Goal: Task Accomplishment & Management: Manage account settings

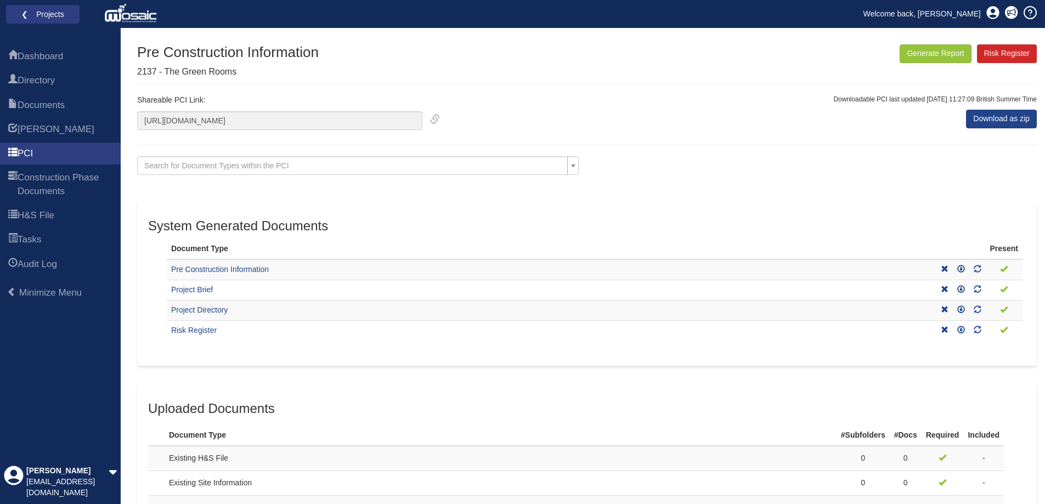
scroll to position [631, 0]
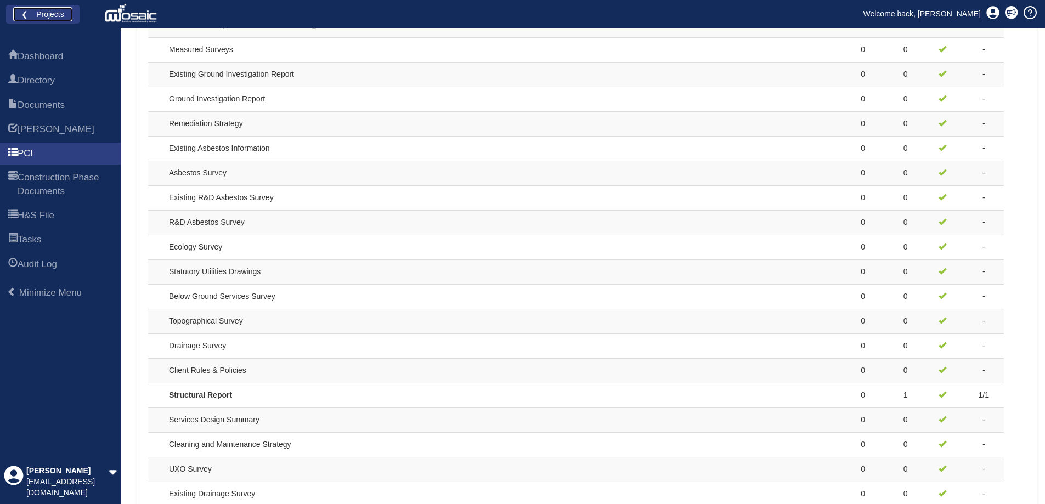
click at [38, 13] on link "❮ Projects" at bounding box center [42, 14] width 59 height 14
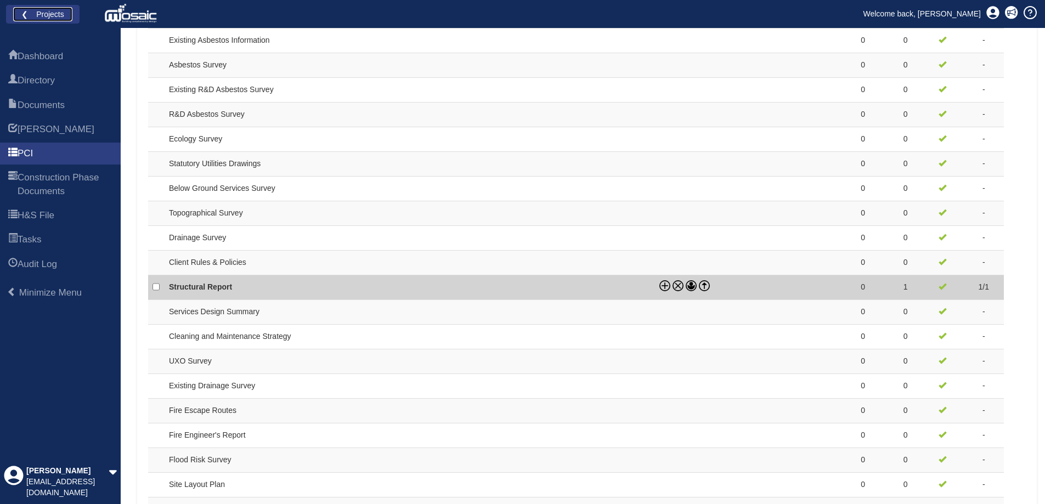
scroll to position [905, 0]
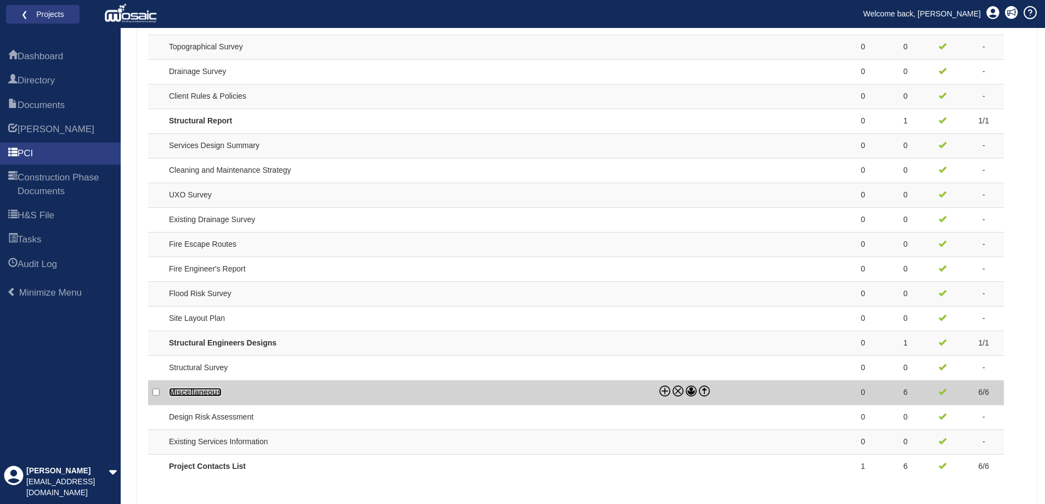
click at [194, 390] on link "Miscellaneous" at bounding box center [195, 392] width 53 height 9
checkbox input "true"
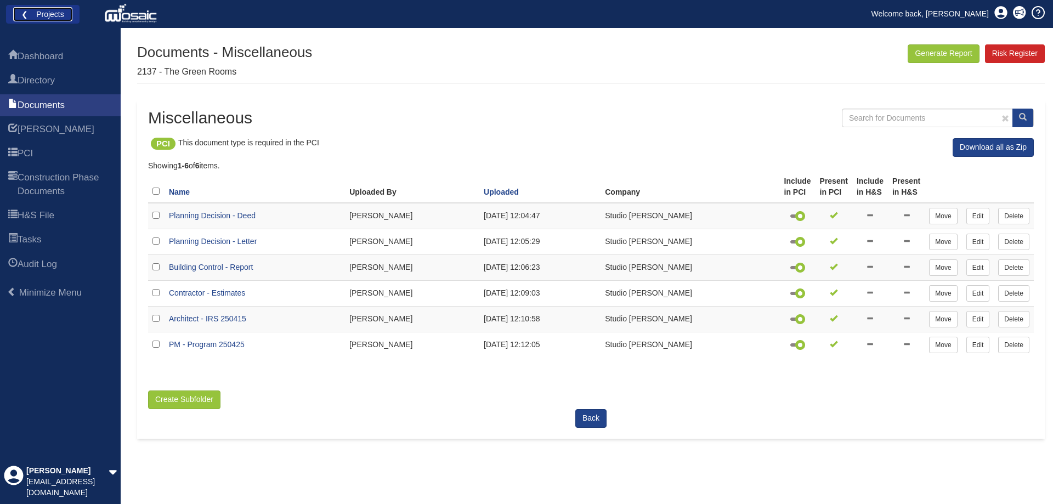
click at [35, 13] on link "❮ Projects" at bounding box center [42, 14] width 59 height 14
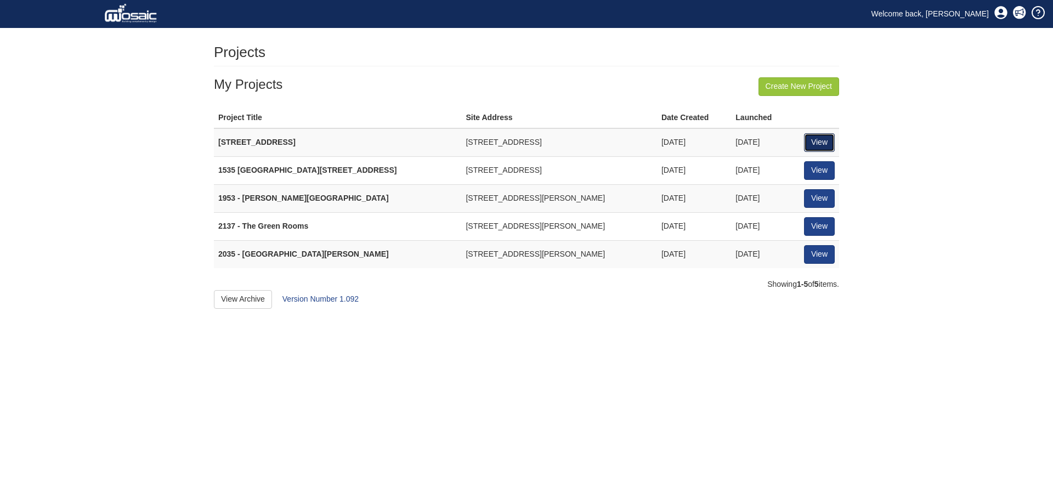
click at [824, 145] on link "View" at bounding box center [819, 142] width 31 height 19
click at [825, 180] on td "View" at bounding box center [819, 170] width 39 height 28
click at [821, 163] on link "View" at bounding box center [819, 170] width 31 height 19
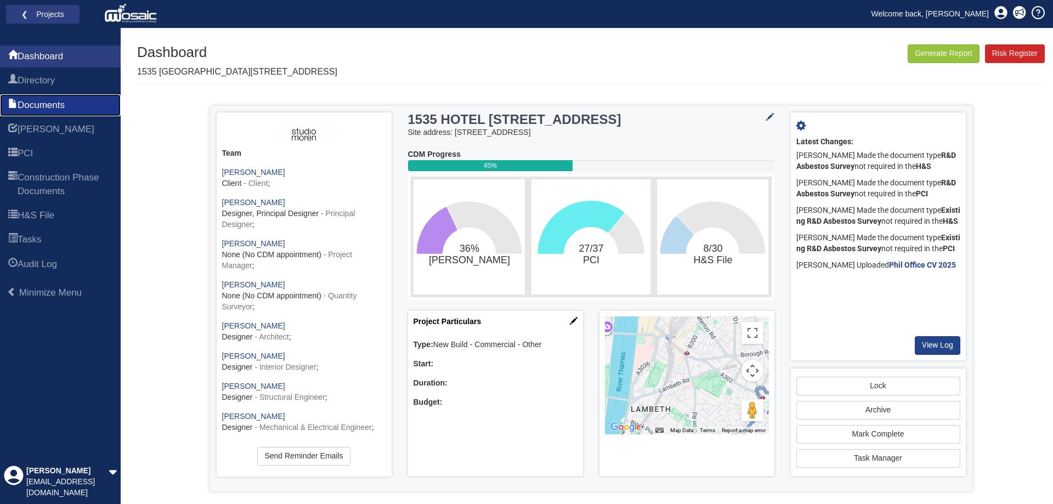
click at [54, 107] on span "Documents" at bounding box center [41, 105] width 47 height 13
click at [54, 81] on span "Directory" at bounding box center [36, 80] width 37 height 13
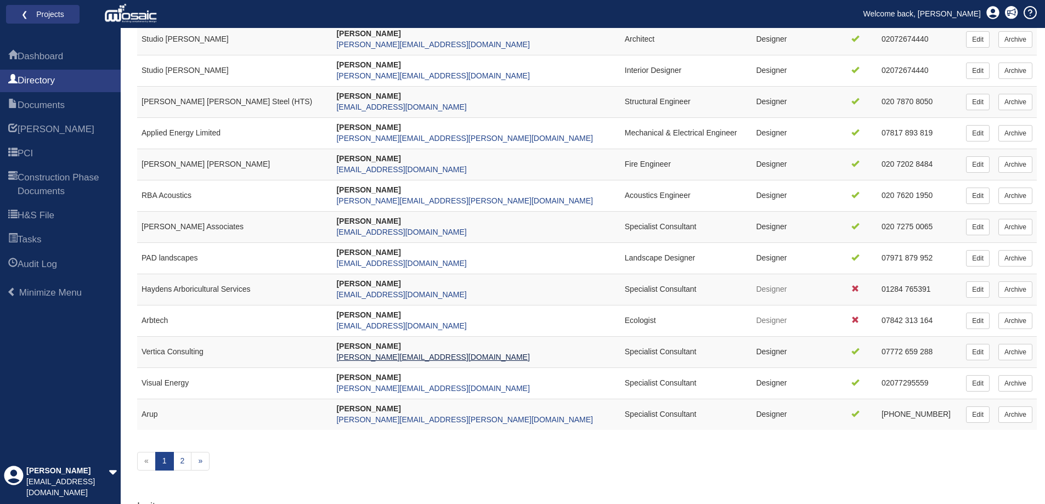
scroll to position [219, 0]
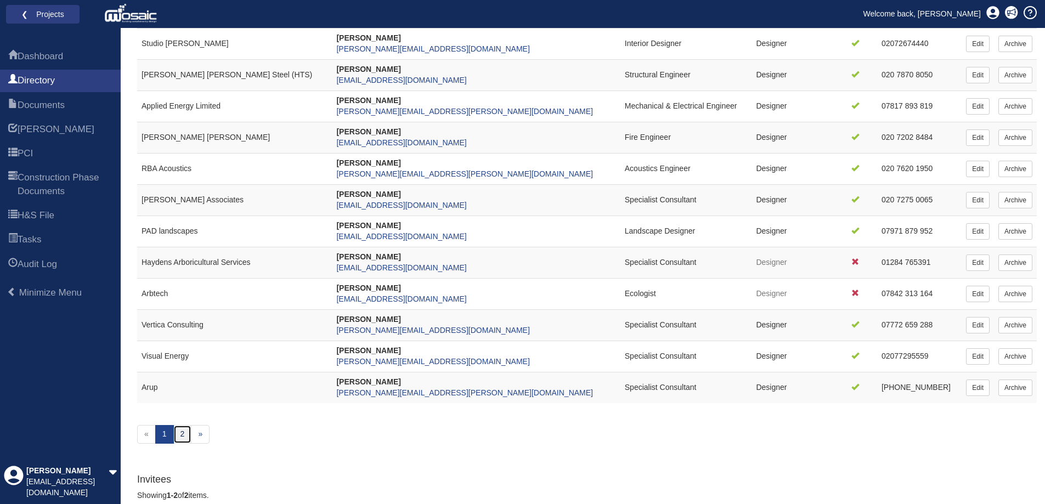
click at [178, 435] on link "2" at bounding box center [182, 434] width 19 height 19
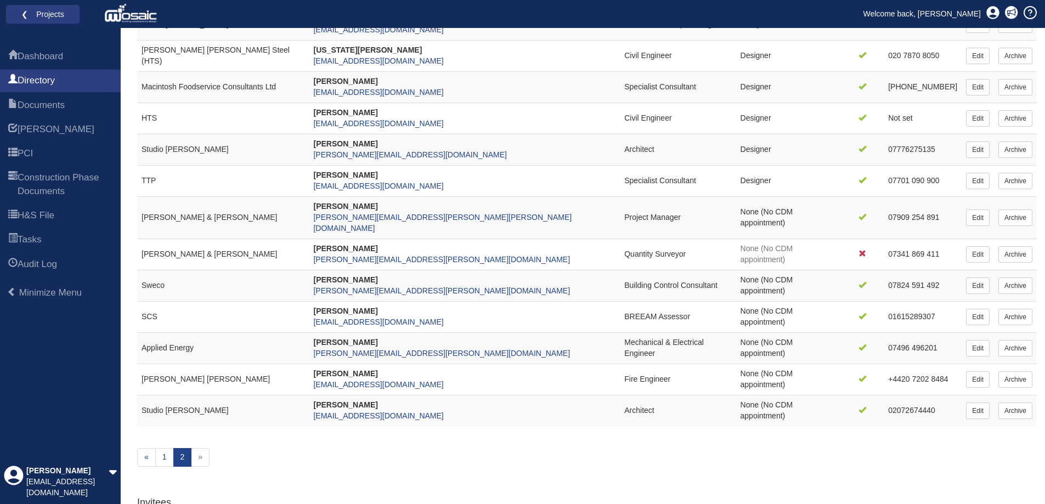
scroll to position [165, 0]
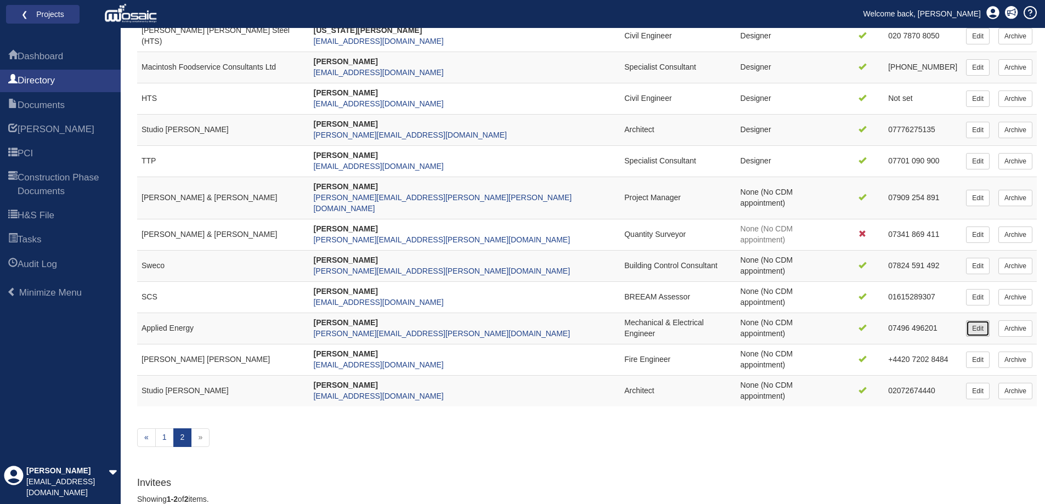
click at [973, 320] on link "Edit" at bounding box center [978, 328] width 24 height 16
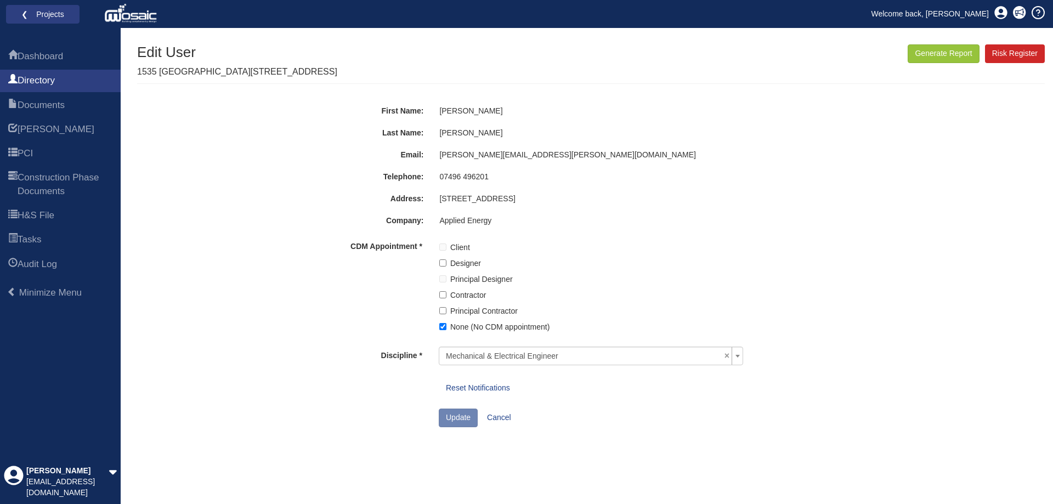
click at [469, 262] on label "Designer" at bounding box center [465, 263] width 31 height 12
click at [446, 262] on input "Designer" at bounding box center [442, 262] width 7 height 7
checkbox input "true"
checkbox input "false"
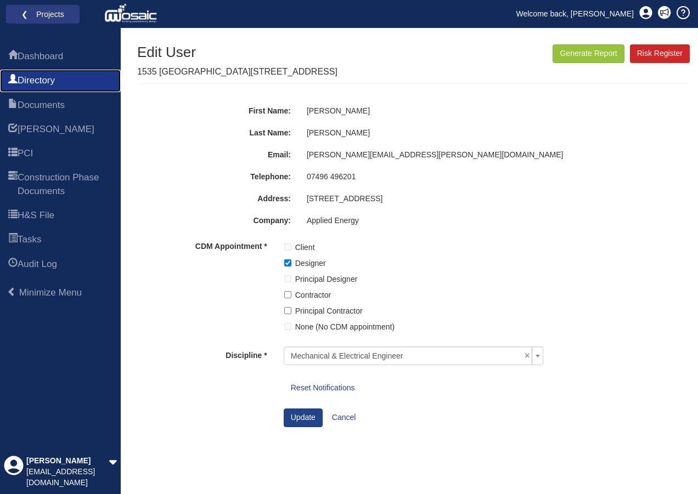
click at [35, 81] on span "Directory" at bounding box center [36, 80] width 37 height 13
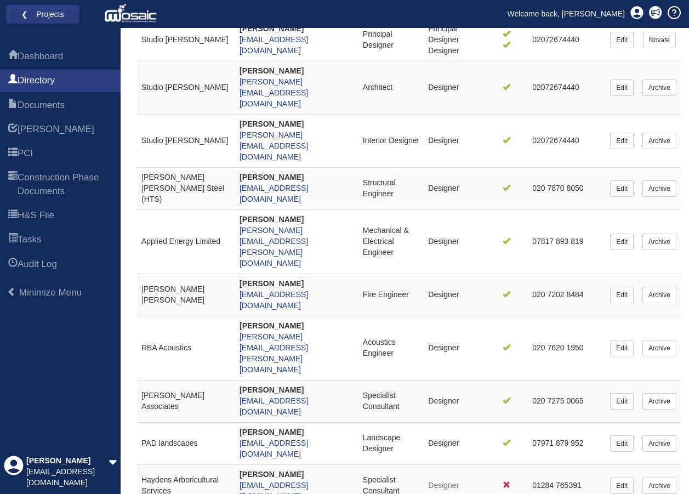
scroll to position [219, 0]
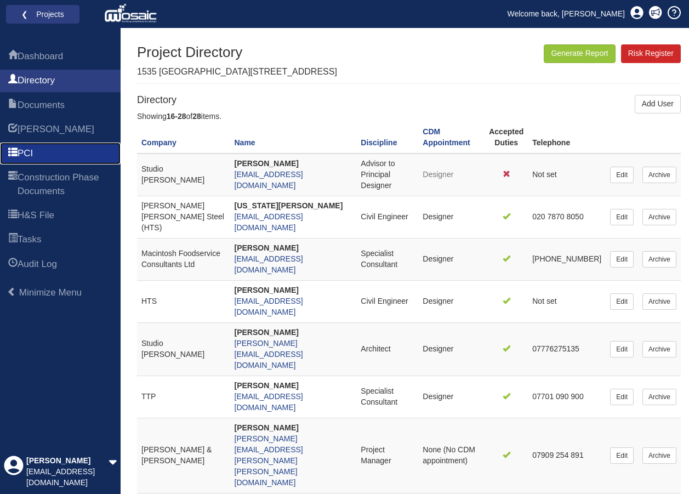
click at [70, 154] on link "PCI" at bounding box center [60, 154] width 121 height 22
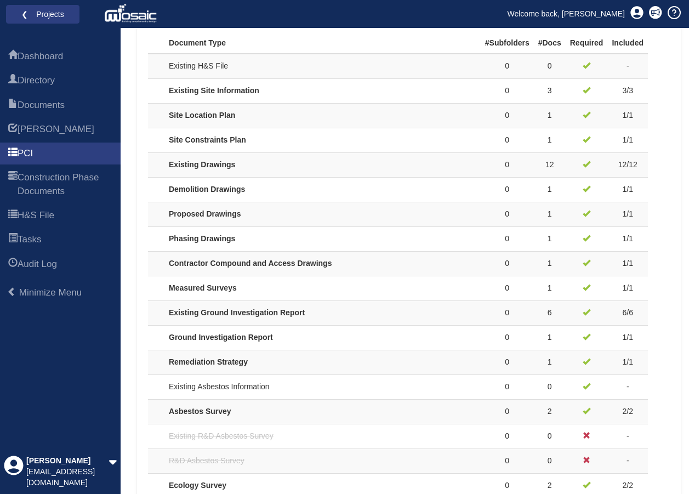
scroll to position [439, 0]
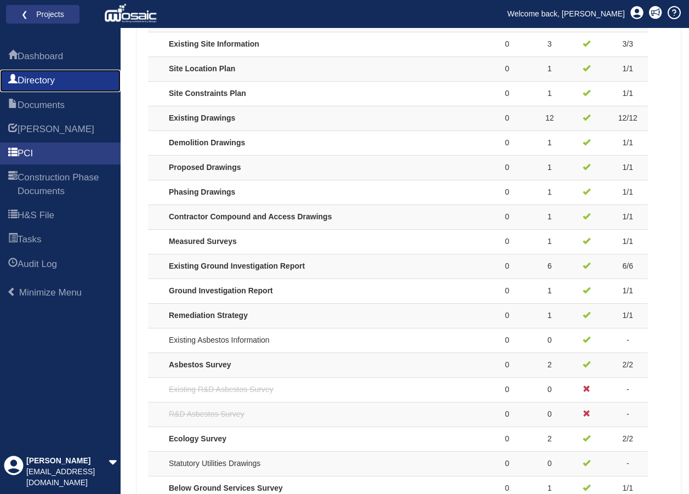
click at [64, 87] on link "Directory" at bounding box center [60, 81] width 121 height 22
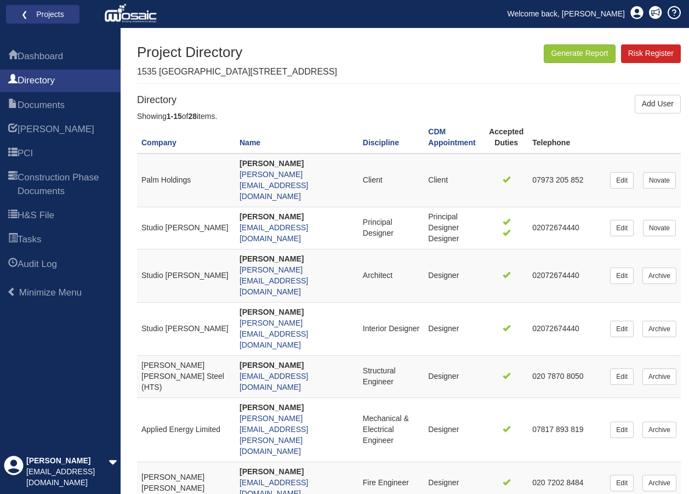
scroll to position [274, 0]
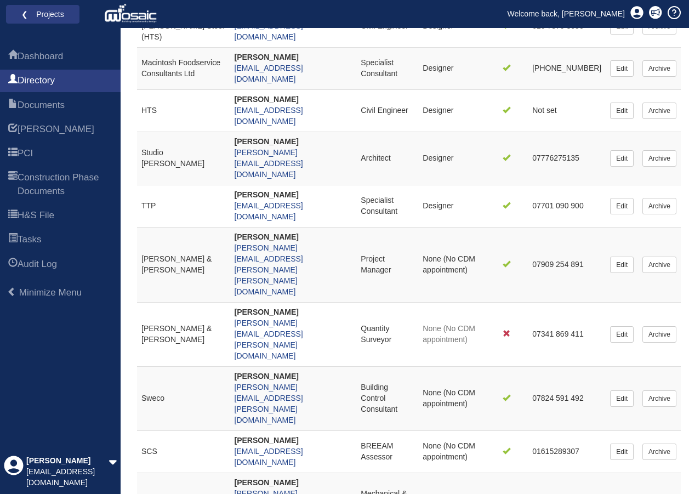
scroll to position [219, 0]
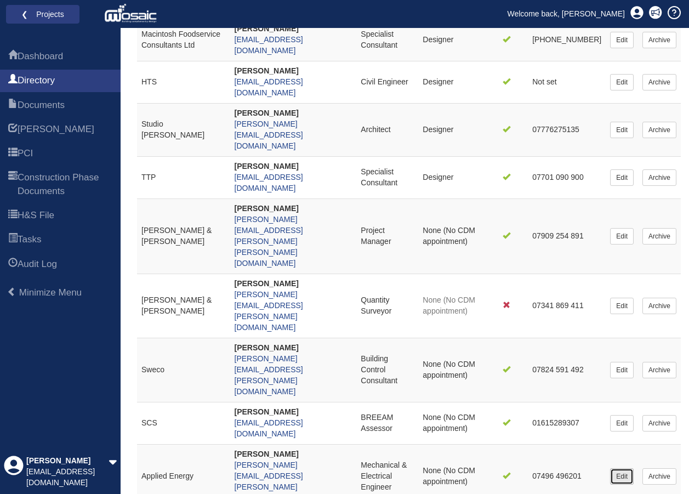
click at [617, 468] on link "Edit" at bounding box center [622, 476] width 24 height 16
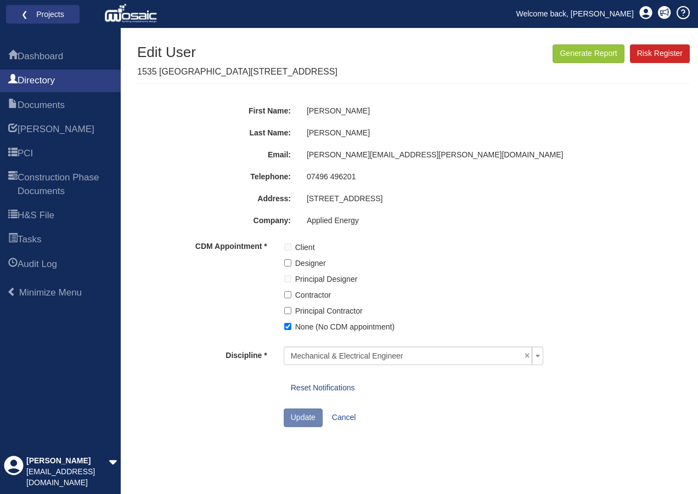
click at [299, 263] on label "Designer" at bounding box center [310, 263] width 31 height 12
click at [291, 263] on input "Designer" at bounding box center [287, 262] width 7 height 7
checkbox input "true"
checkbox input "false"
drag, startPoint x: 316, startPoint y: 383, endPoint x: 410, endPoint y: 45, distance: 351.0
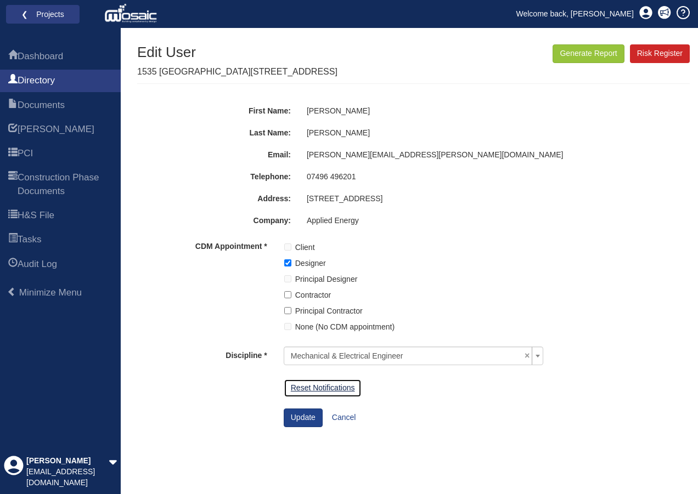
click at [316, 383] on link "Reset Notifications" at bounding box center [323, 388] width 78 height 19
click at [324, 386] on link "Reset Notifications" at bounding box center [323, 388] width 78 height 19
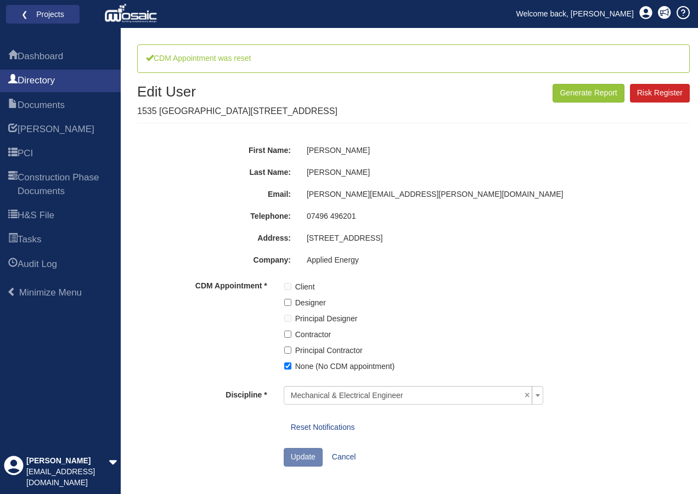
click at [306, 302] on label "Designer" at bounding box center [310, 303] width 31 height 12
click at [291, 302] on input "Designer" at bounding box center [287, 302] width 7 height 7
checkbox input "true"
checkbox input "false"
click at [302, 456] on button "Update" at bounding box center [303, 457] width 39 height 19
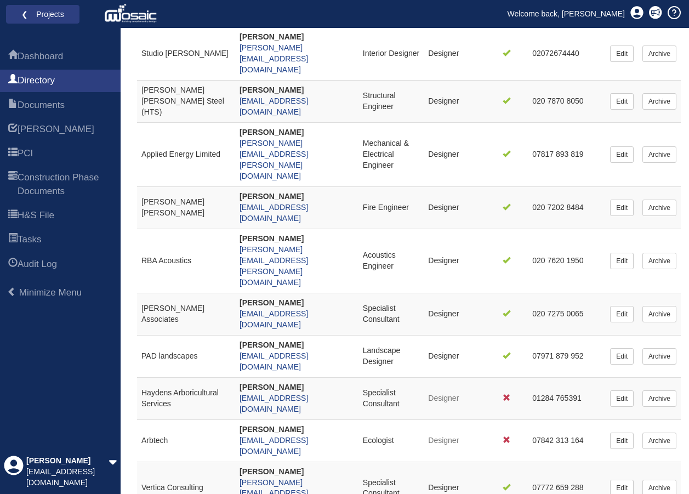
scroll to position [353, 0]
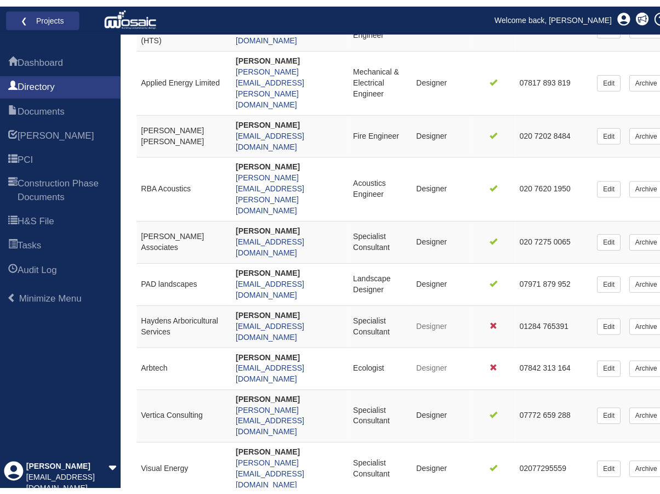
scroll to position [364, 0]
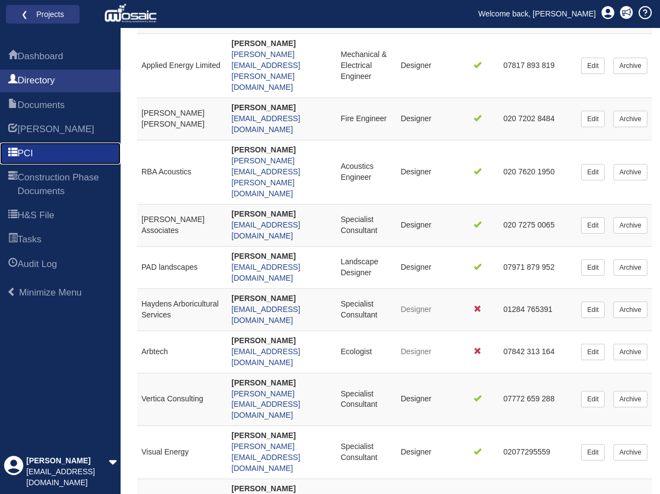
click at [33, 152] on span "PCI" at bounding box center [25, 153] width 15 height 13
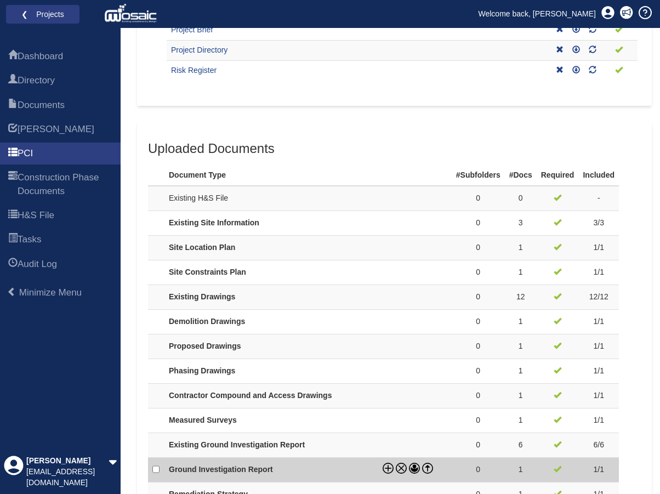
scroll to position [110, 0]
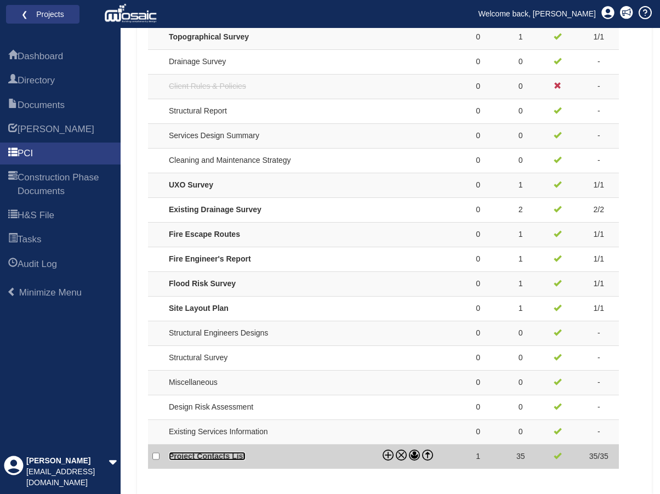
click at [214, 459] on link "Project Contacts List" at bounding box center [207, 456] width 77 height 9
checkbox input "true"
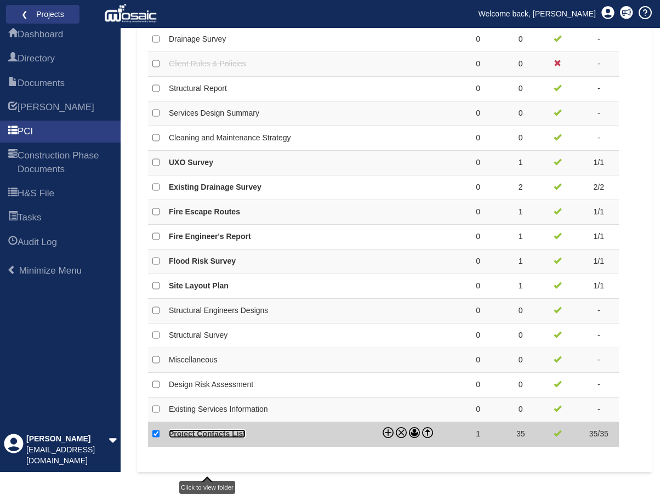
scroll to position [950, 0]
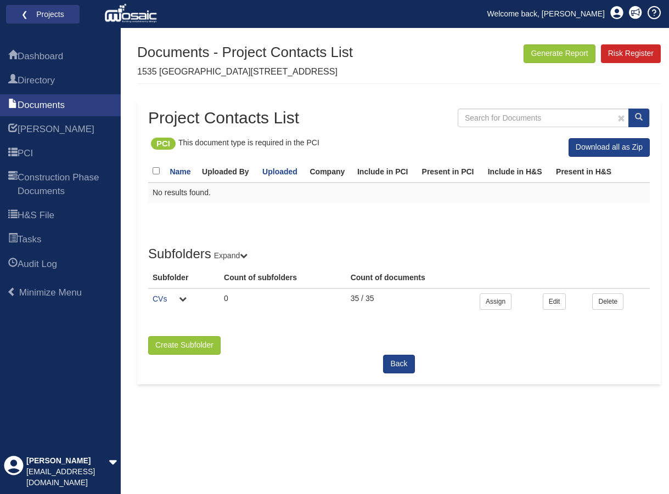
click at [154, 290] on td "CVs" at bounding box center [183, 301] width 71 height 26
click at [159, 306] on td "CVs" at bounding box center [183, 301] width 71 height 26
click at [158, 300] on link "CVs" at bounding box center [159, 299] width 14 height 9
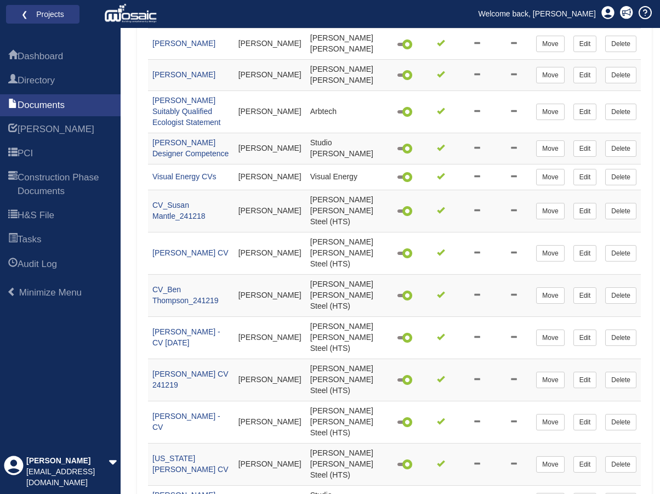
scroll to position [165, 0]
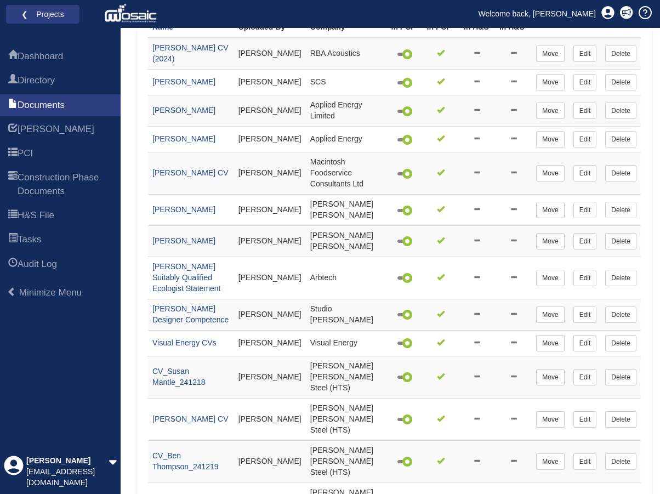
click at [132, 404] on div "Dashboard Directory Documents HARI PCI Construction Phase Documents H&S File Ta…" at bounding box center [330, 337] width 660 height 948
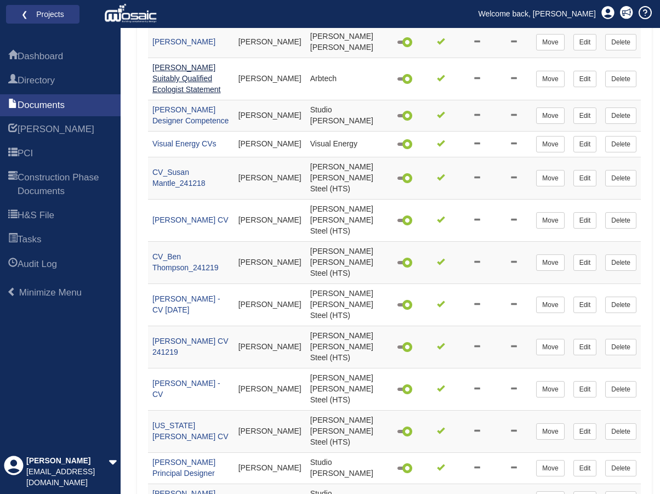
scroll to position [399, 0]
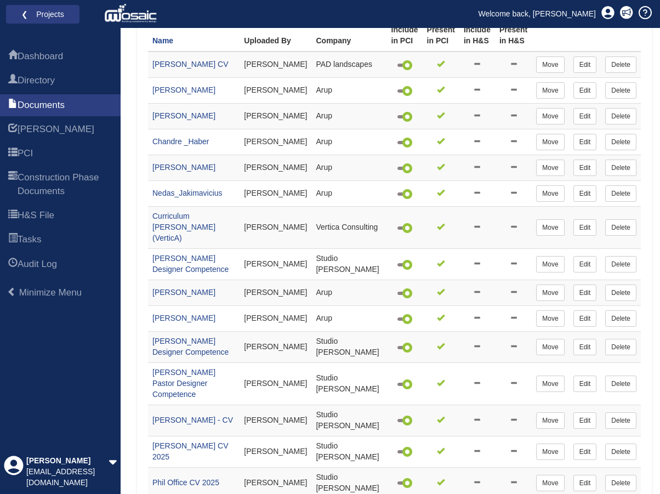
scroll to position [133, 0]
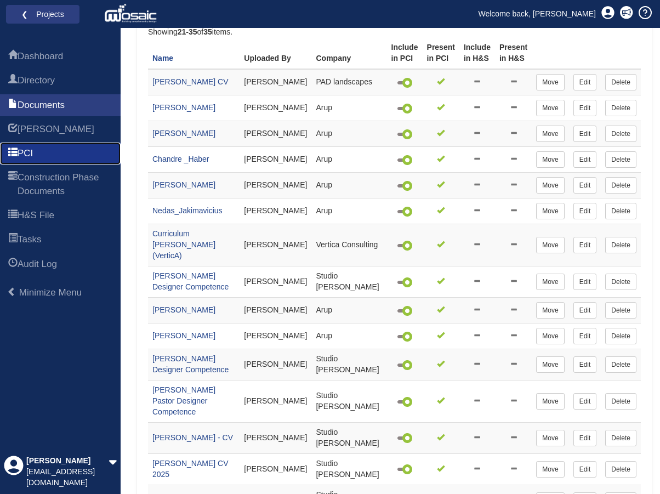
click at [52, 144] on link "PCI" at bounding box center [60, 154] width 121 height 22
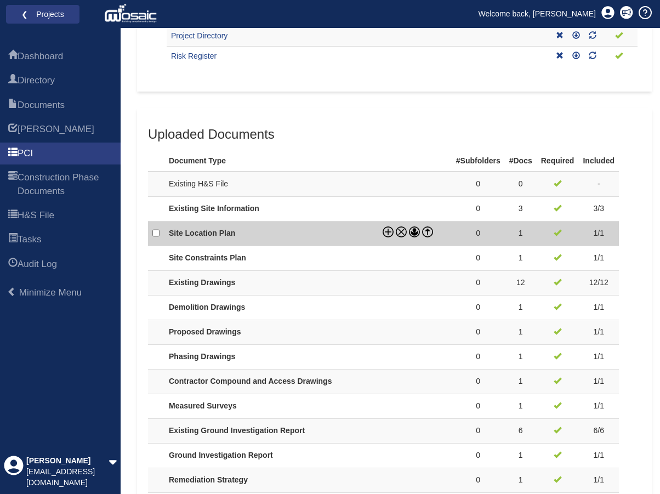
scroll to position [329, 0]
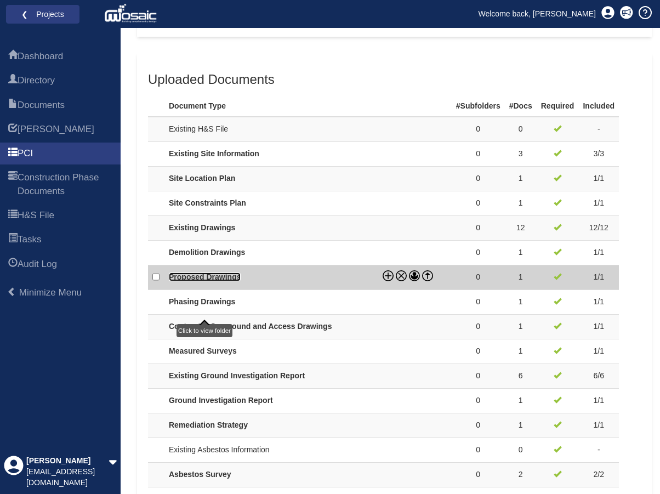
click at [195, 281] on link "Proposed Drawings" at bounding box center [205, 277] width 72 height 9
checkbox input "true"
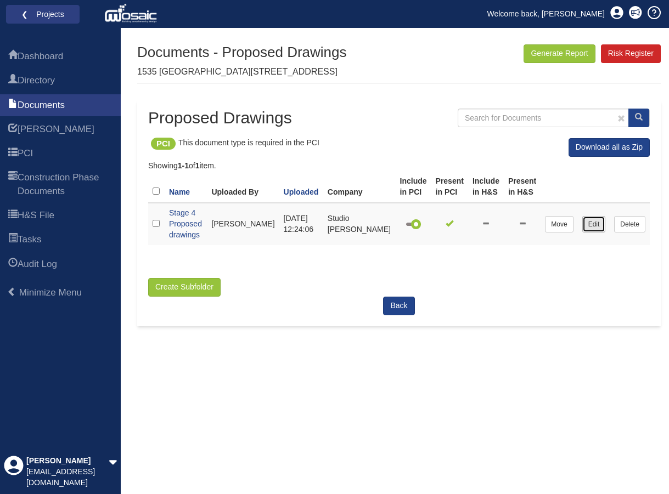
click at [585, 216] on link "Edit" at bounding box center [594, 224] width 24 height 16
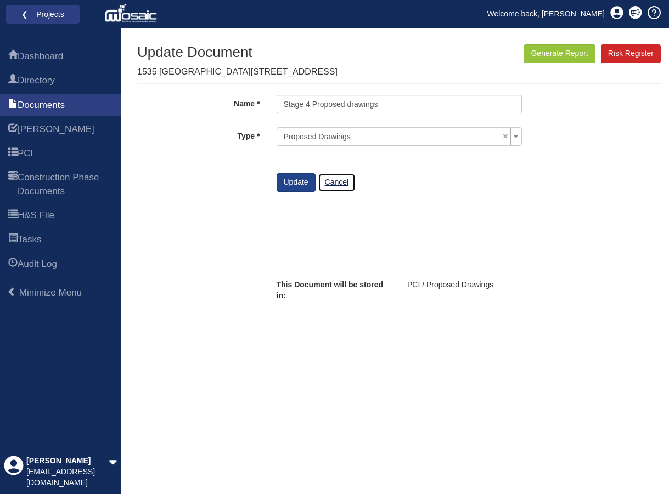
click at [330, 187] on link "Cancel" at bounding box center [337, 182] width 38 height 19
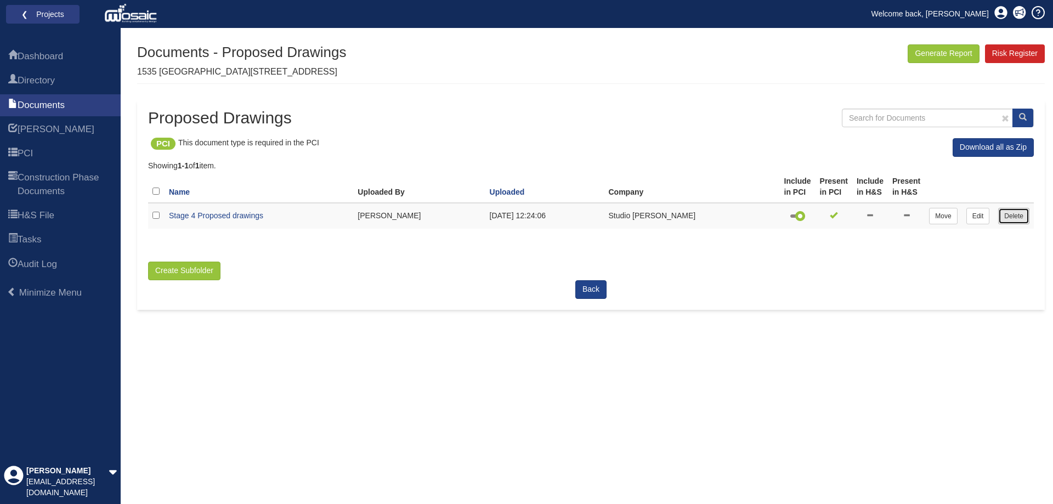
click at [668, 220] on link "Delete" at bounding box center [1013, 216] width 31 height 16
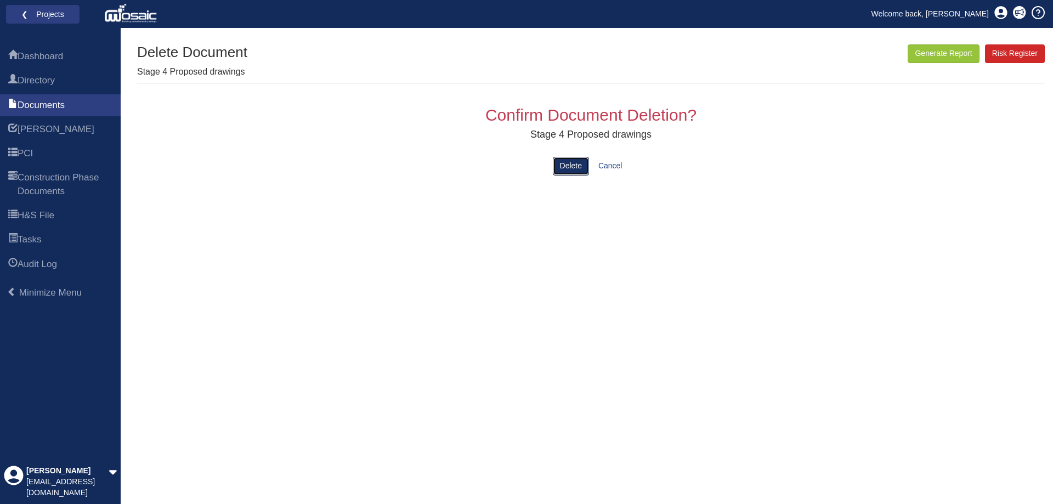
click at [571, 162] on button "Delete" at bounding box center [571, 166] width 36 height 19
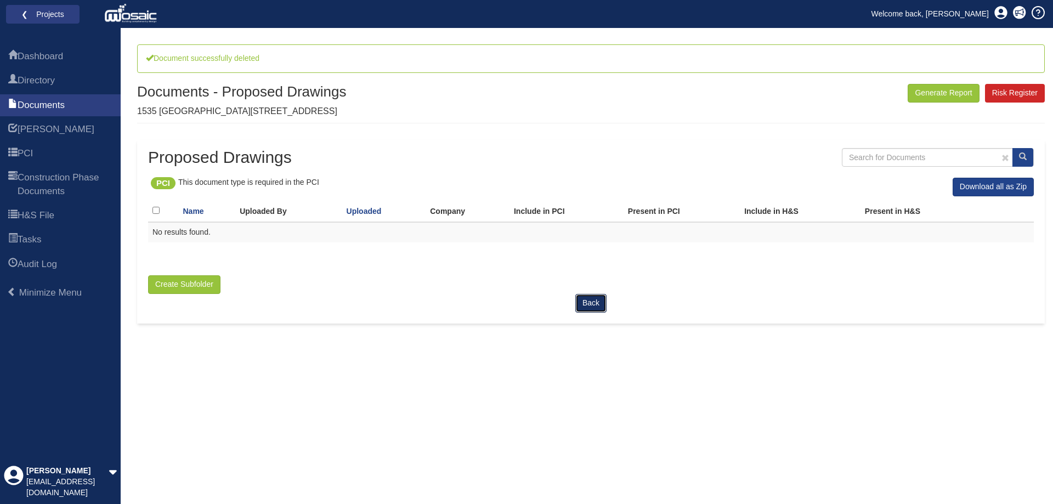
click at [586, 299] on link "Back" at bounding box center [590, 303] width 31 height 19
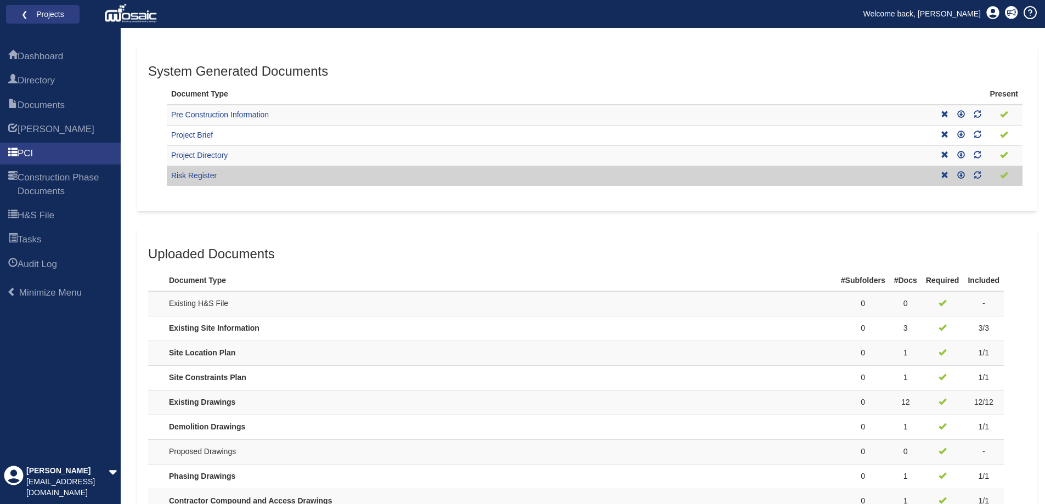
scroll to position [274, 0]
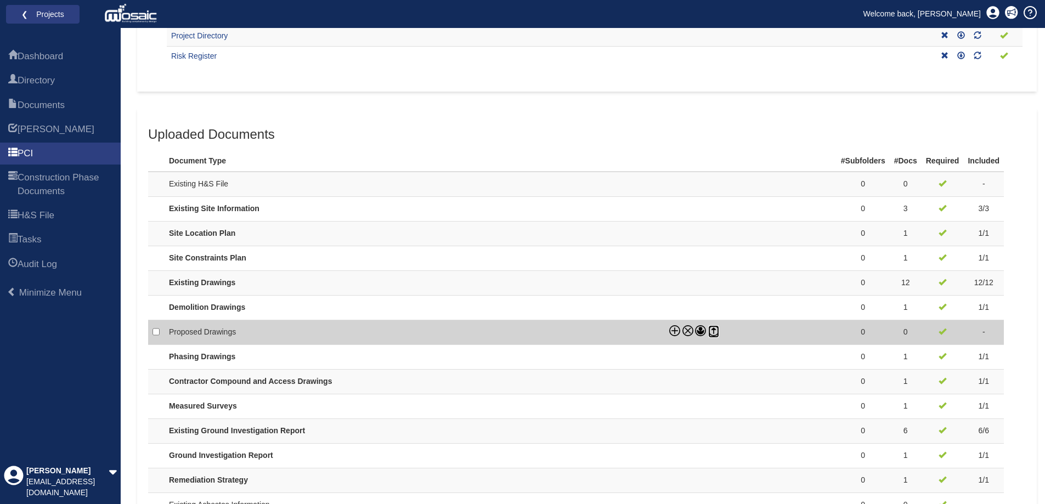
click at [710, 329] on icon at bounding box center [713, 330] width 11 height 11
checkbox input "true"
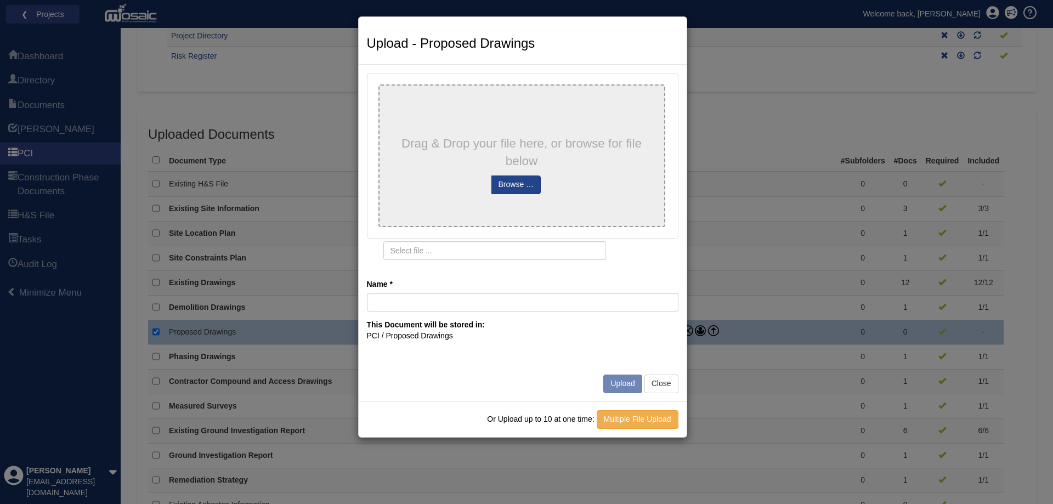
type input "Tender BIM360 Proposed drawings"
type input "Tender BIM360 Proposed drawings.docx"
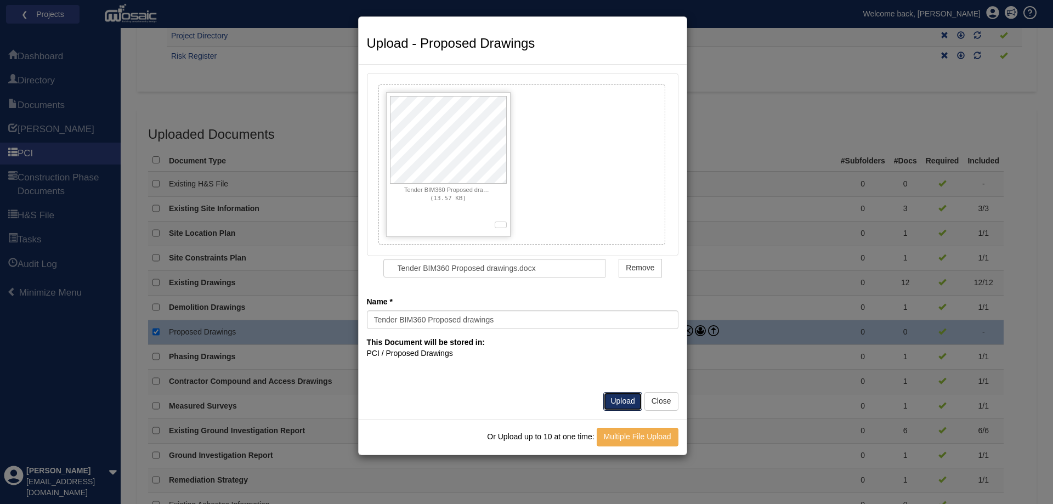
click at [633, 401] on button "Upload" at bounding box center [622, 401] width 38 height 19
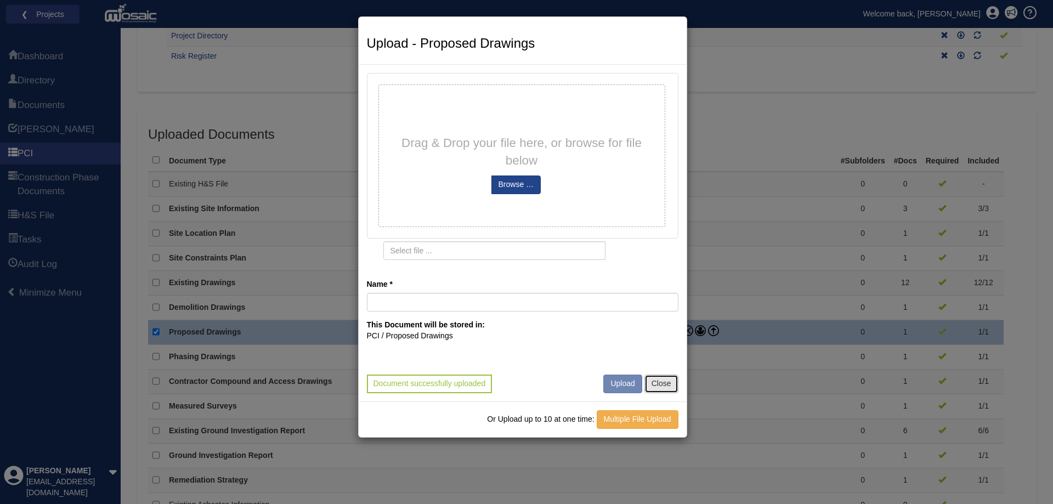
click at [658, 389] on button "Close" at bounding box center [661, 384] width 34 height 19
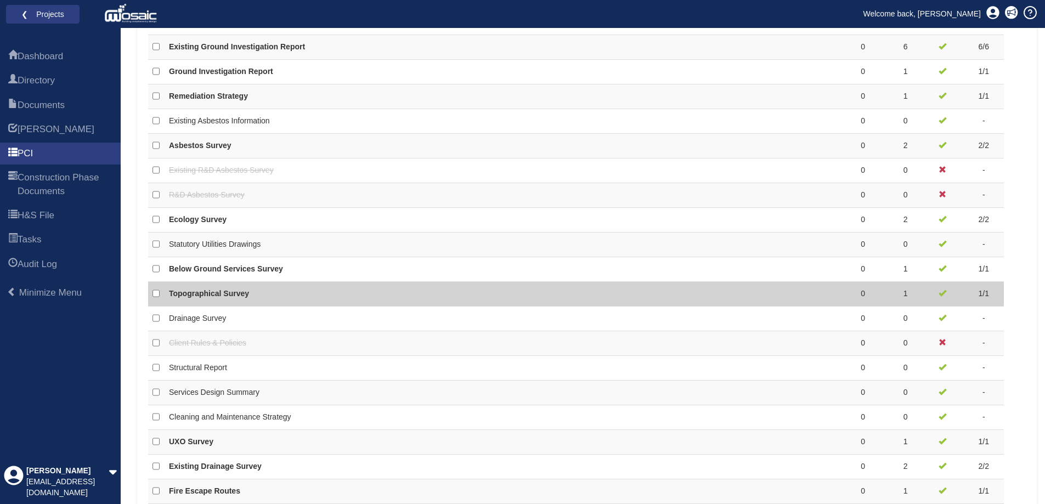
scroll to position [713, 0]
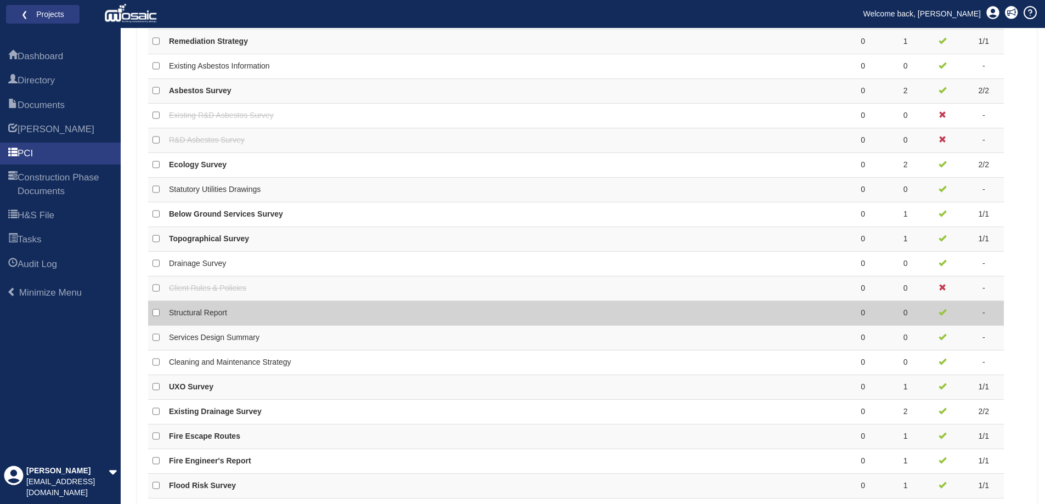
click at [649, 310] on td "Structural Report" at bounding box center [415, 313] width 500 height 25
checkbox input "false"
checkbox input "true"
click at [716, 312] on icon at bounding box center [713, 311] width 11 height 11
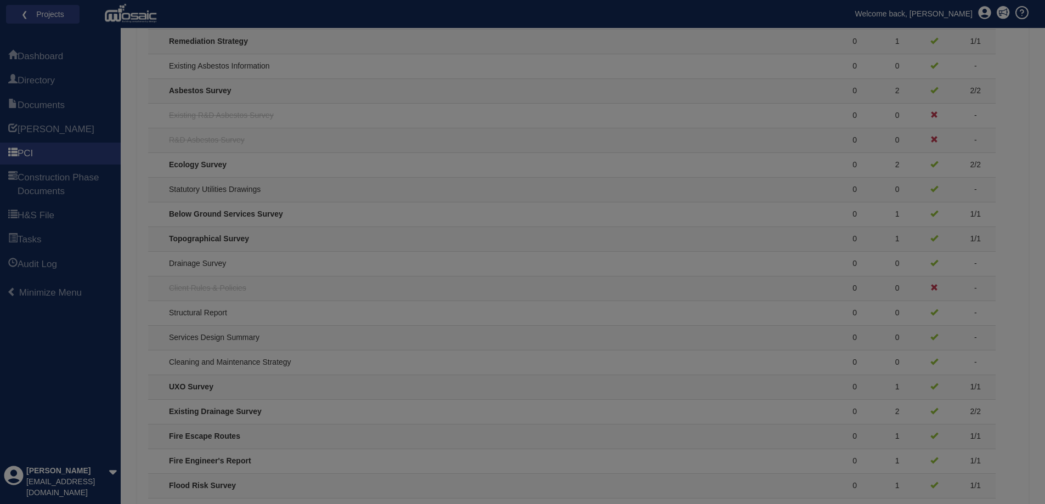
scroll to position [712, 0]
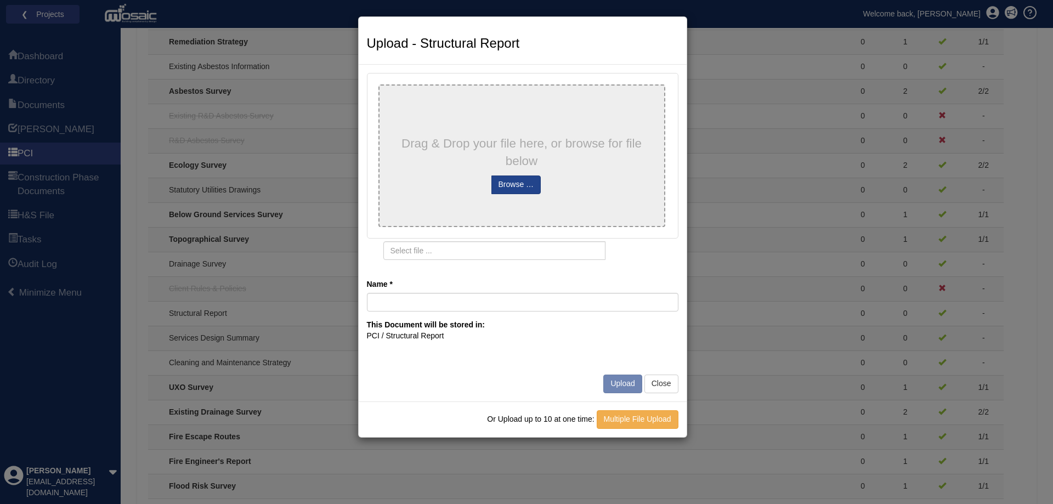
type input "Tender BIM360 Proposed drawings"
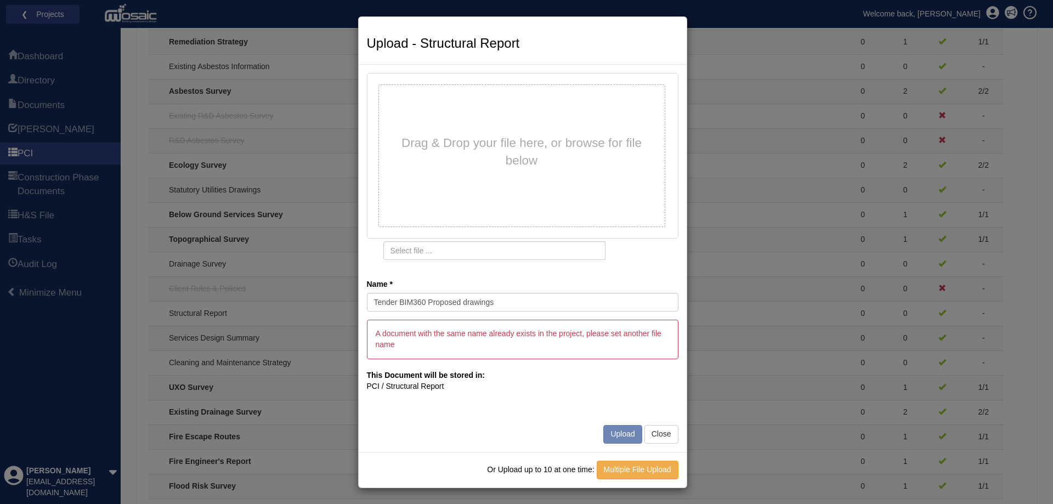
type input "Tender BIM360 Proposed drawings.docx"
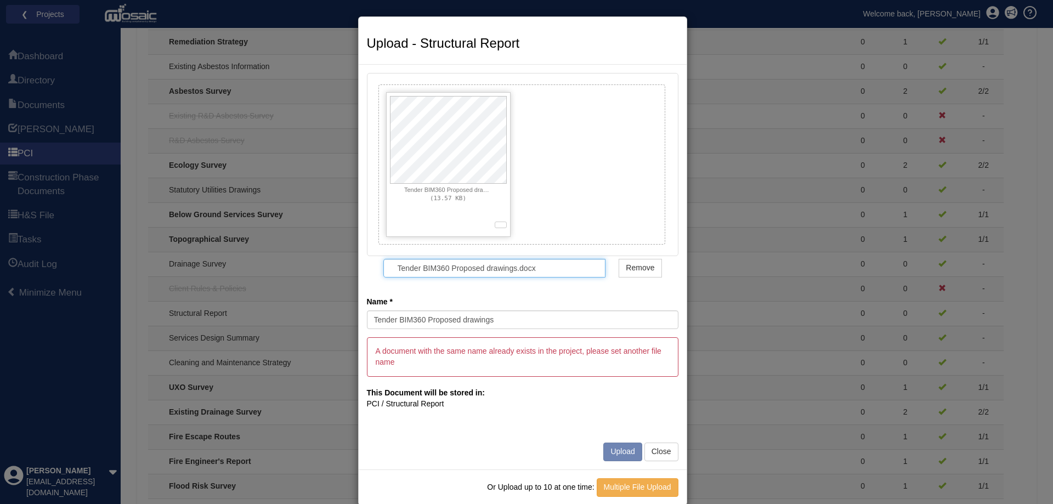
click at [482, 270] on input "Tender BIM360 Proposed drawings.docx" at bounding box center [494, 268] width 222 height 19
click at [392, 271] on input "Tender BIM360 Proposed drawings.docx" at bounding box center [494, 268] width 222 height 19
click at [472, 258] on div "Tender BIM360 Proposed drawings.docx (13.57 KB) 0% Tender BIM360 Proposed drawi…" at bounding box center [523, 175] width 312 height 205
click at [479, 267] on input "Tender BIM360 Proposed drawings.docx" at bounding box center [494, 268] width 222 height 19
click at [447, 322] on input "Tender BIM360 Proposed drawings" at bounding box center [523, 319] width 312 height 19
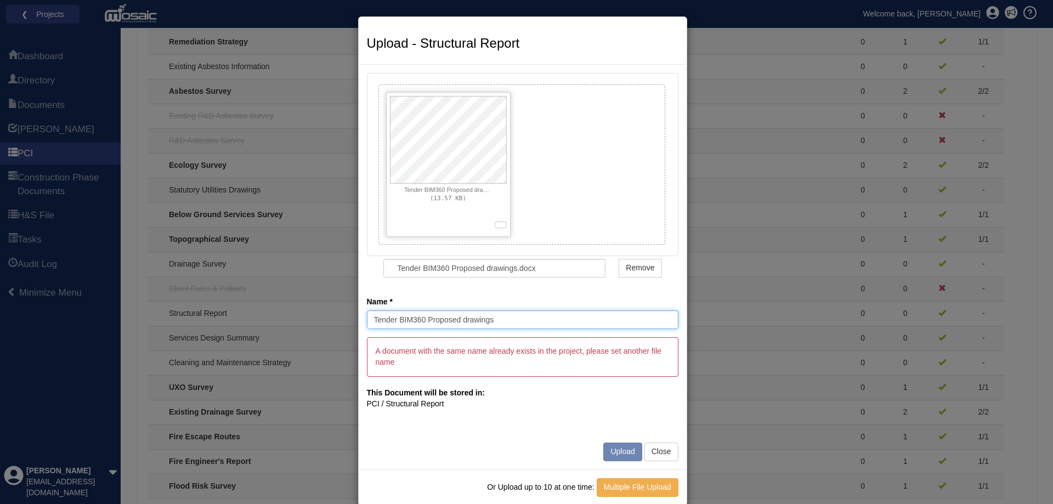
click at [437, 316] on input "Tender BIM360 Proposed drawings" at bounding box center [523, 319] width 312 height 19
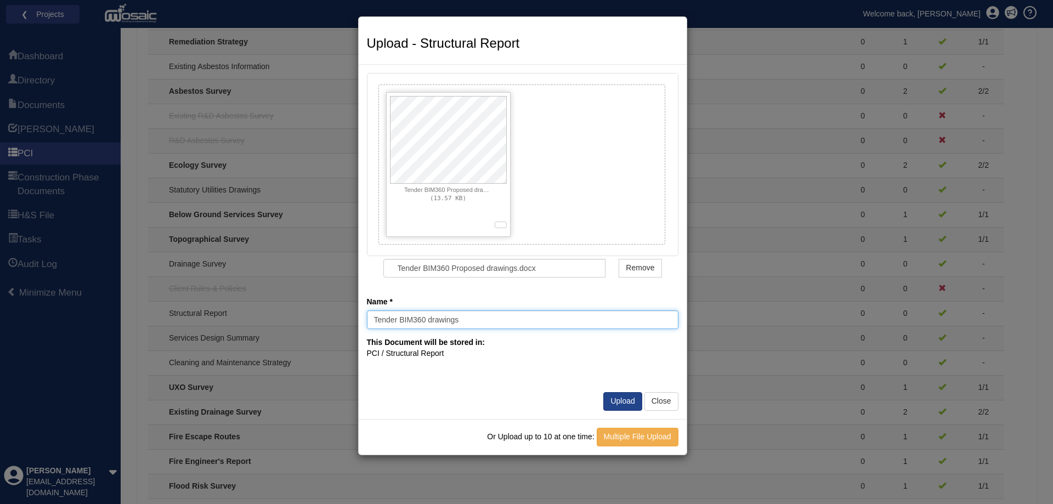
click at [448, 318] on input "Tender BIM360 drawings" at bounding box center [523, 319] width 312 height 19
type input "Tender BIM360 Info SE"
click at [630, 399] on button "Upload" at bounding box center [622, 401] width 38 height 19
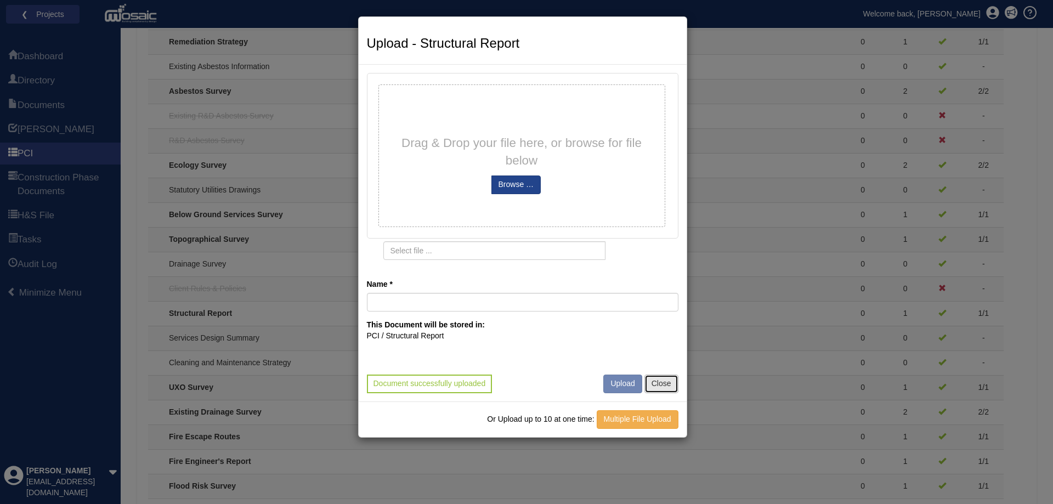
click at [666, 383] on button "Close" at bounding box center [661, 384] width 34 height 19
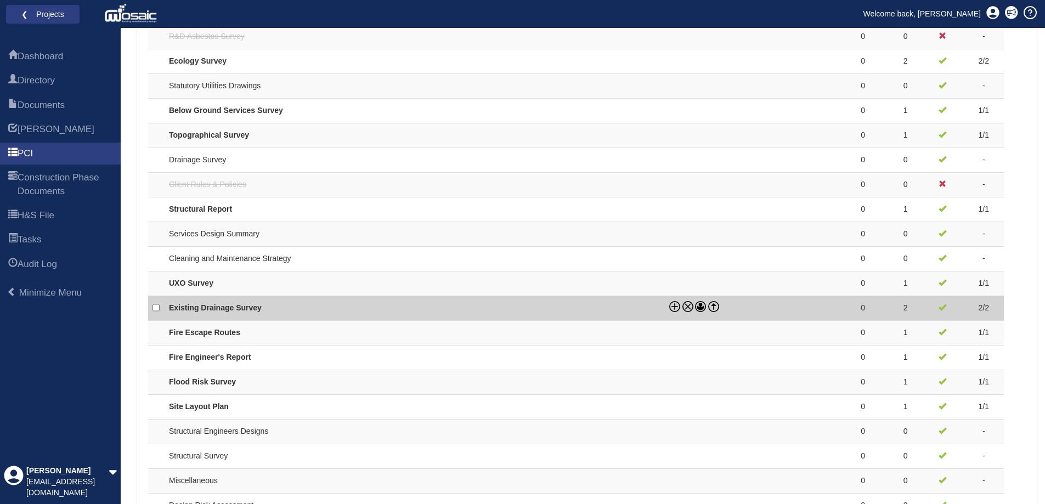
scroll to position [877, 0]
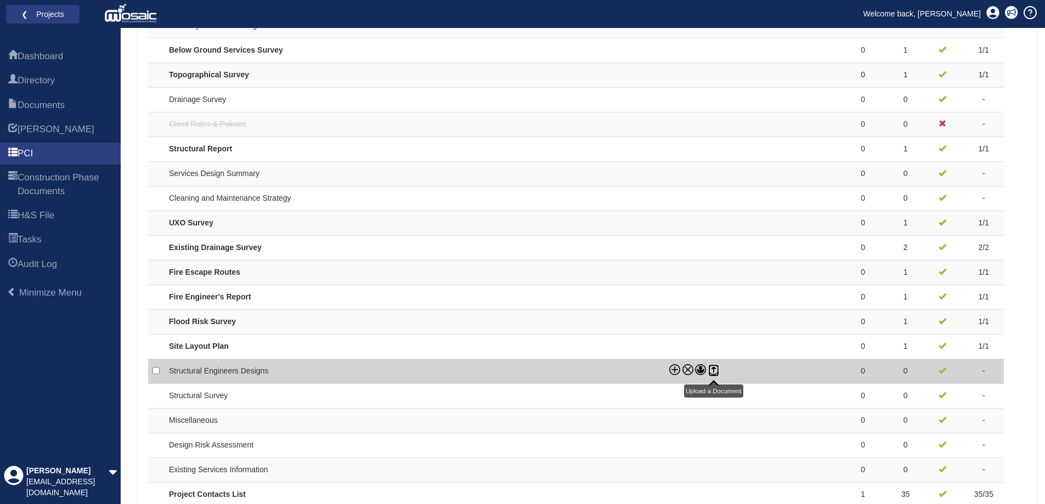
click at [715, 367] on icon at bounding box center [713, 369] width 11 height 11
checkbox input "true"
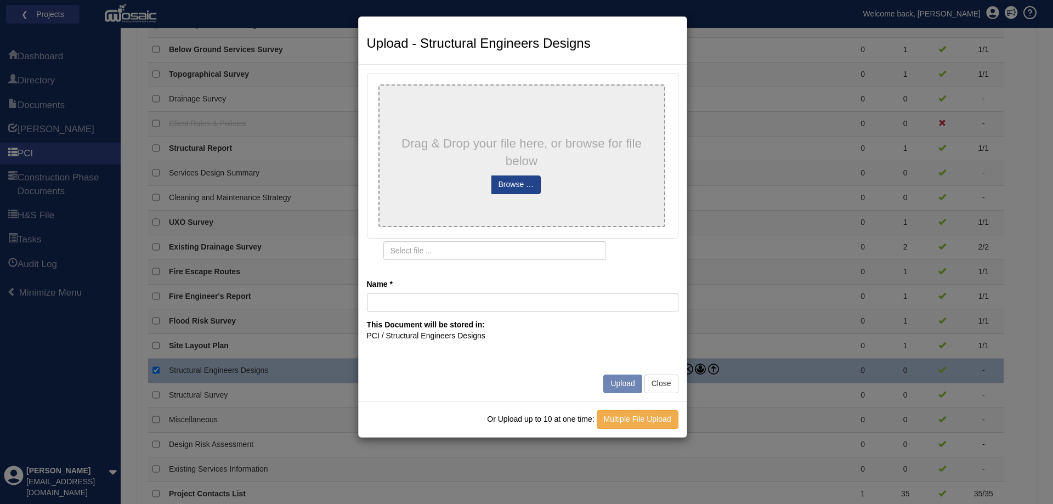
type input "Tender BIM360 Proposed drawings"
type input "Tender BIM360 Proposed drawings.docx"
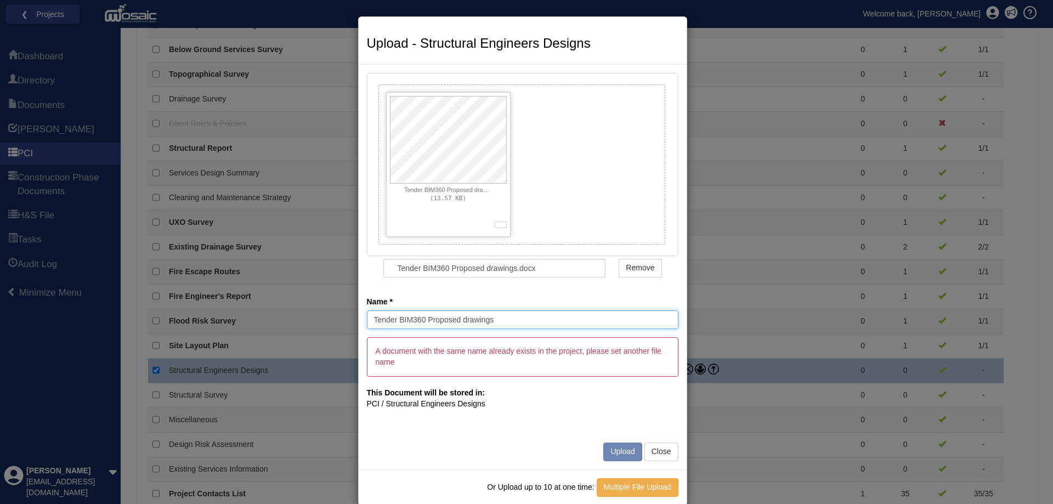
drag, startPoint x: 497, startPoint y: 321, endPoint x: 425, endPoint y: 320, distance: 72.4
click at [425, 320] on input "Tender BIM360 Proposed drawings" at bounding box center [523, 319] width 312 height 19
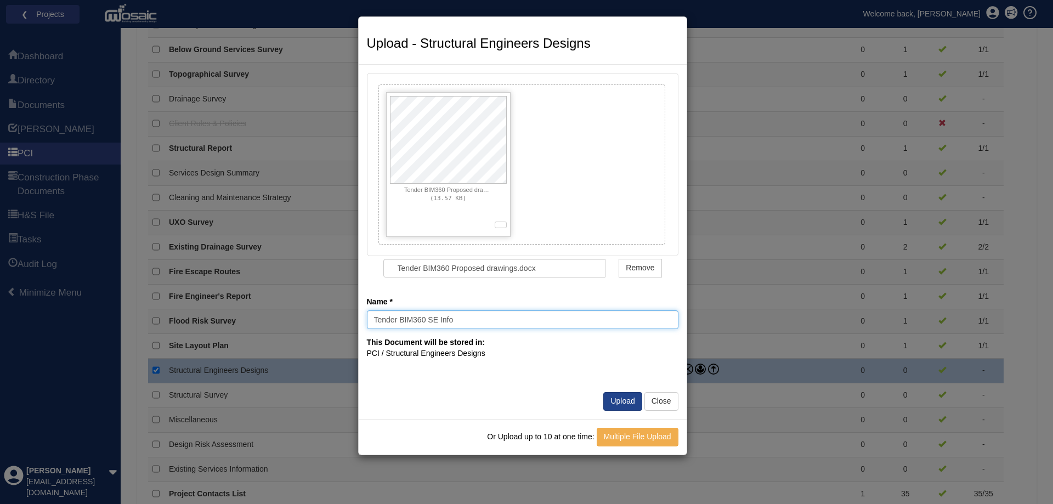
type input "Tender BIM360 SE Info"
click at [619, 400] on button "Upload" at bounding box center [622, 401] width 38 height 19
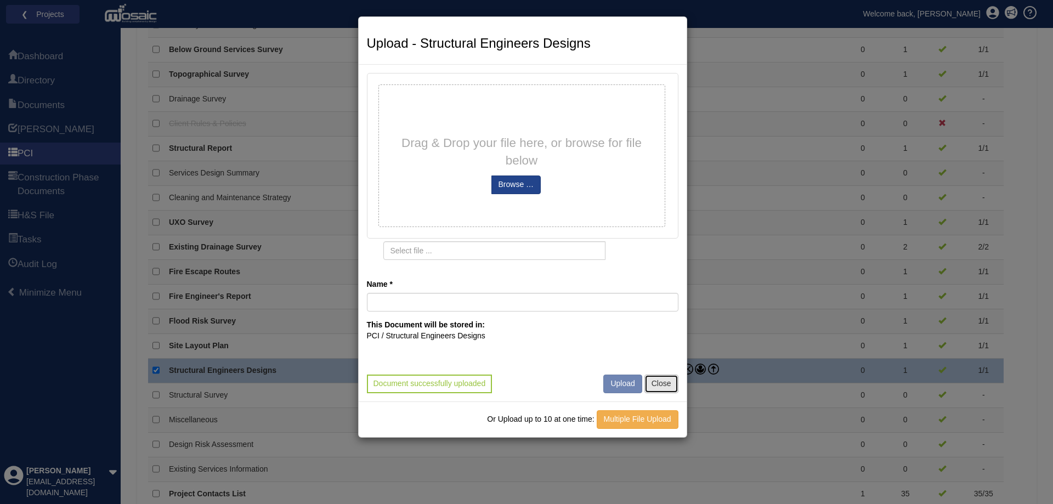
click at [658, 387] on button "Close" at bounding box center [661, 384] width 34 height 19
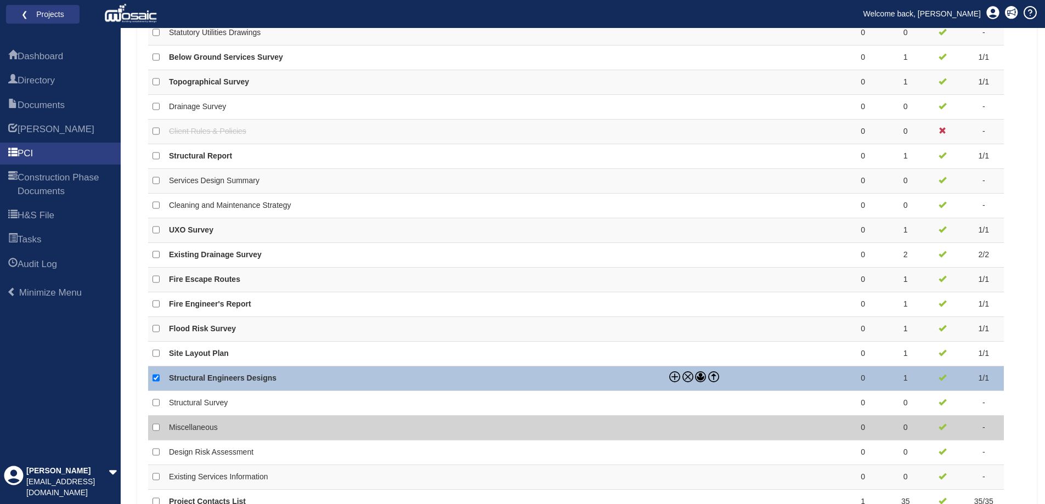
scroll to position [851, 0]
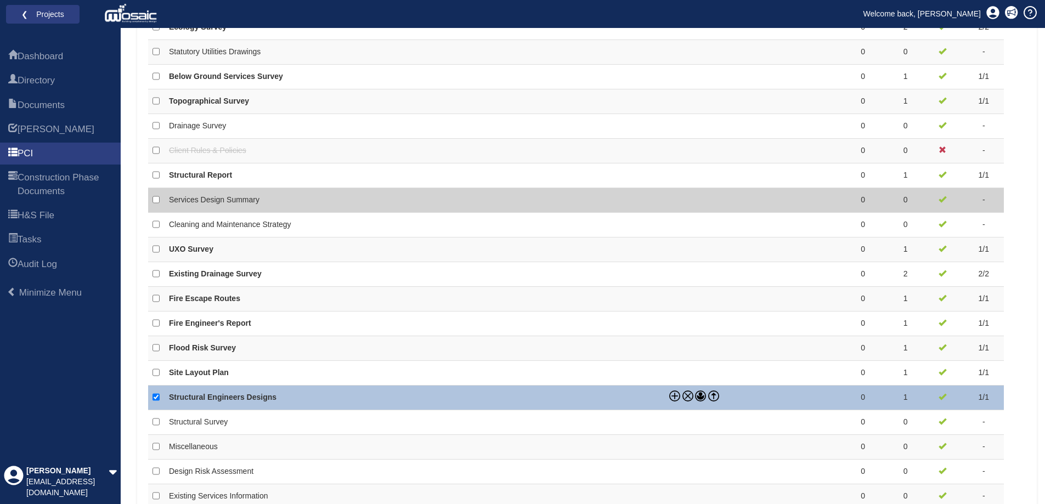
click at [588, 202] on td "Services Design Summary" at bounding box center [415, 200] width 500 height 25
checkbox input "true"
checkbox input "false"
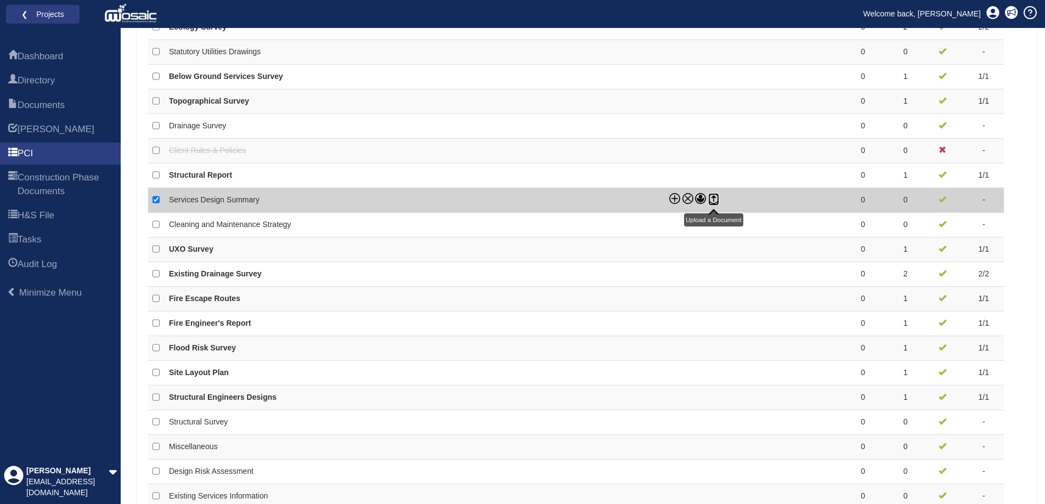
click at [712, 199] on icon at bounding box center [713, 198] width 11 height 11
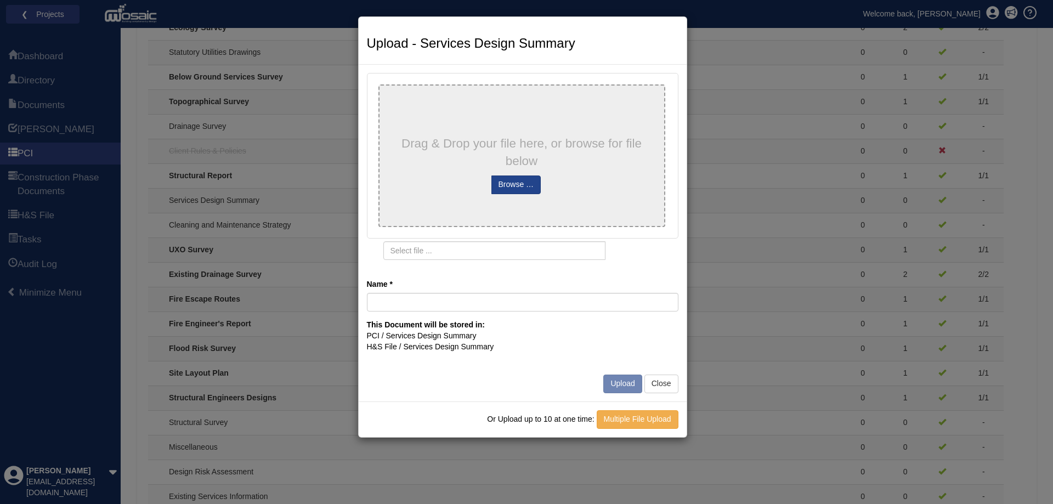
type input "Tender BIM360 Proposed drawings"
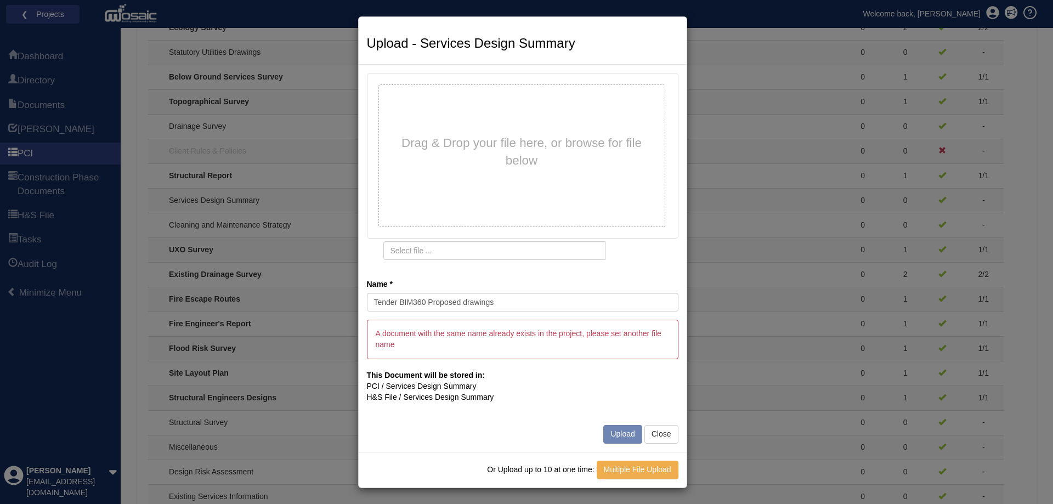
type input "Tender BIM360 Proposed drawings.docx"
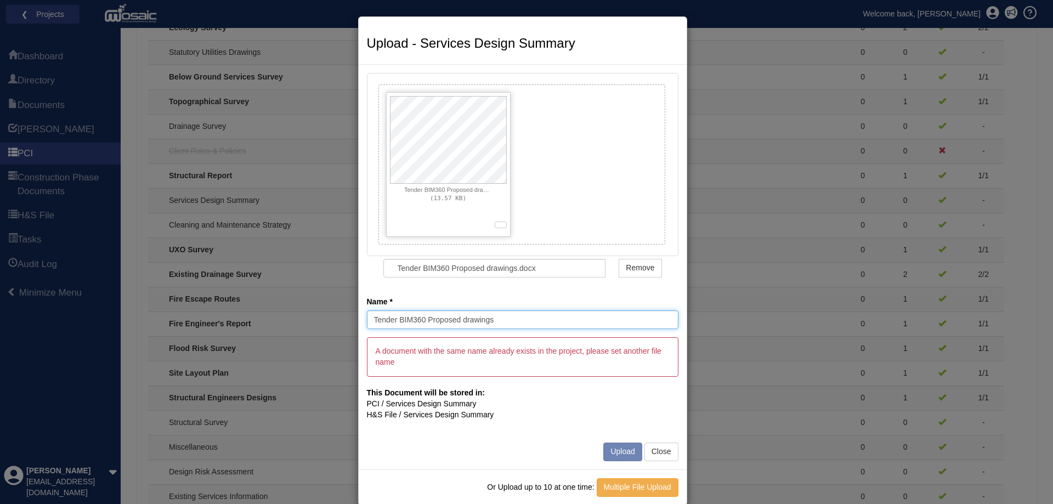
click at [423, 315] on input "Tender BIM360 Proposed drawings" at bounding box center [523, 319] width 312 height 19
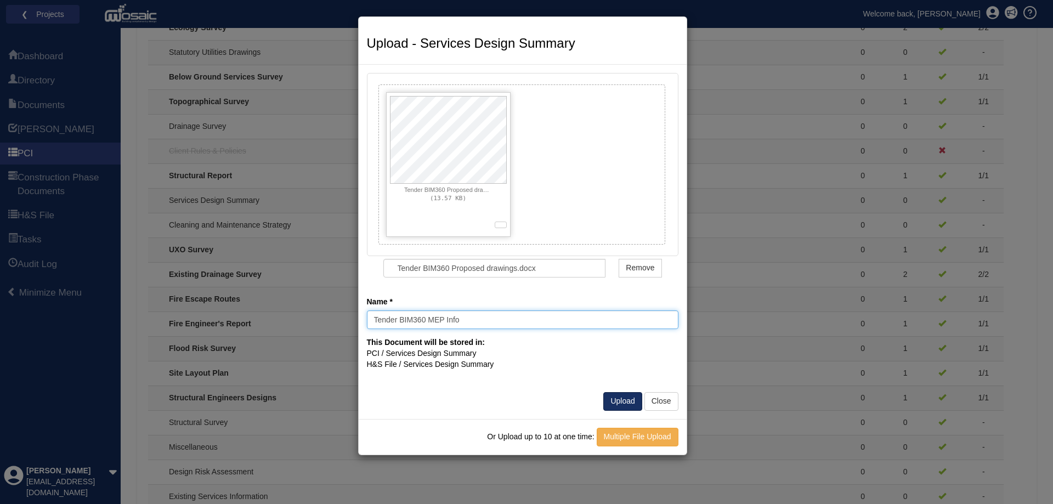
type input "Tender BIM360 MEP Info"
click at [622, 409] on button "Upload" at bounding box center [622, 401] width 38 height 19
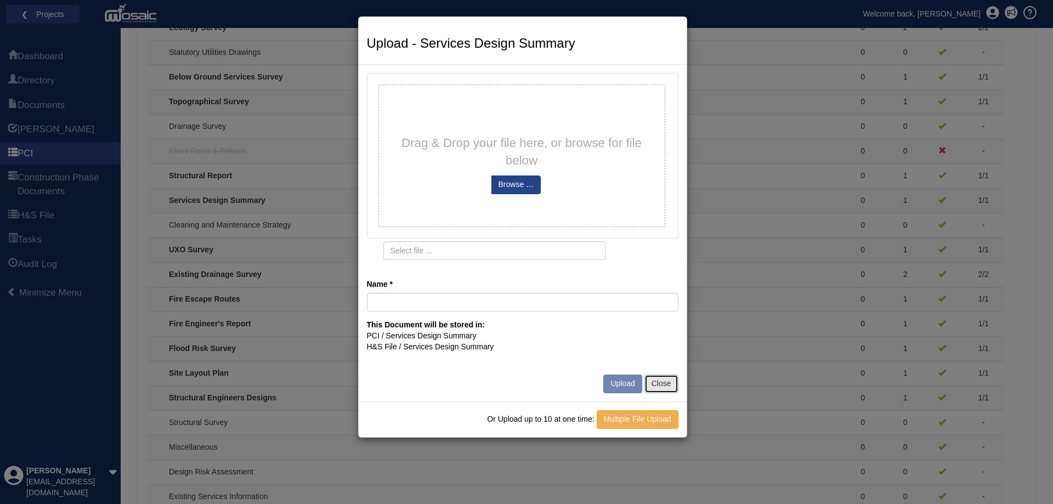
click at [663, 387] on button "Close" at bounding box center [661, 384] width 34 height 19
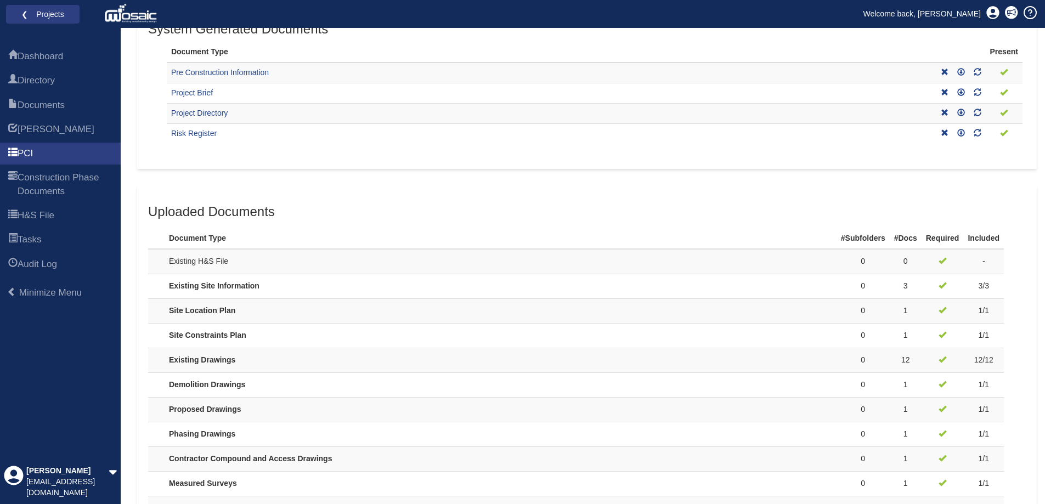
scroll to position [192, 0]
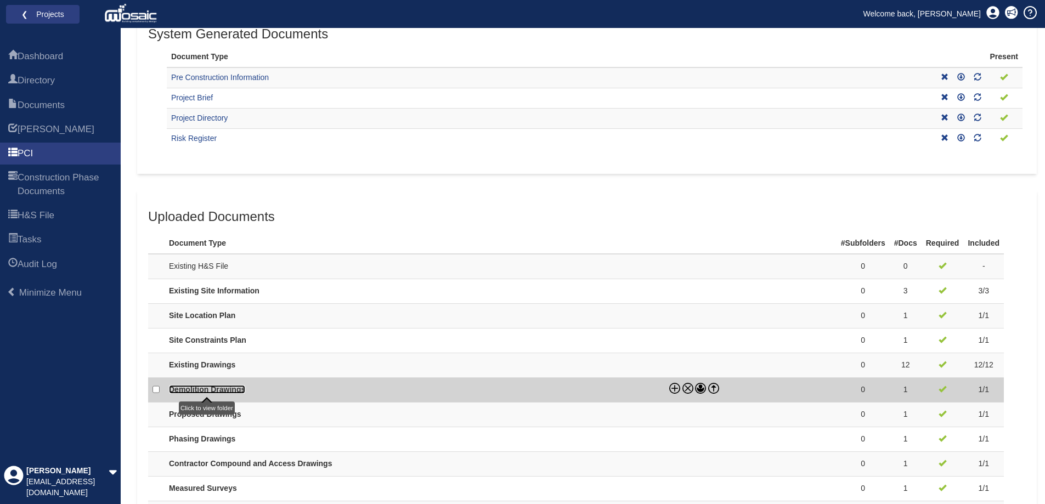
click at [212, 388] on link "Demolition Drawings" at bounding box center [207, 389] width 76 height 9
checkbox input "true"
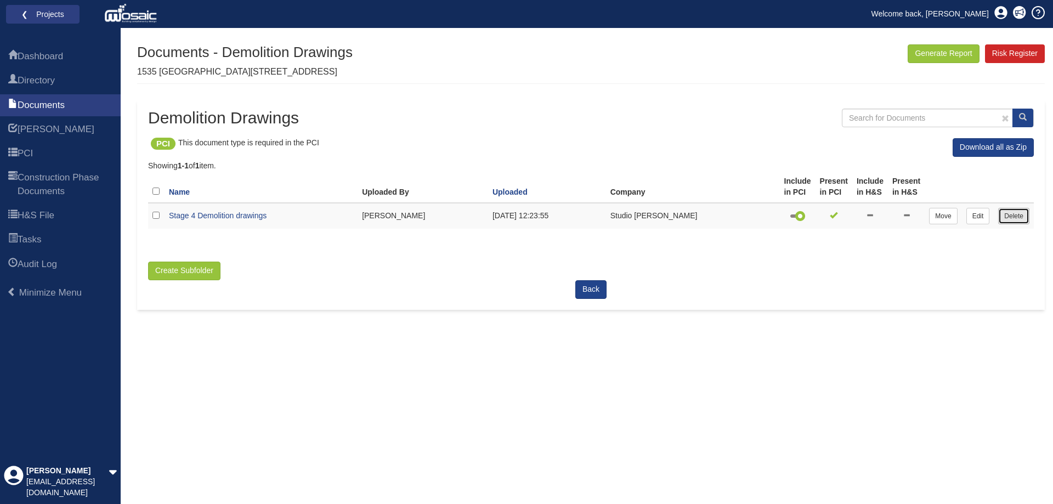
click at [1027, 217] on link "Delete" at bounding box center [1013, 216] width 31 height 16
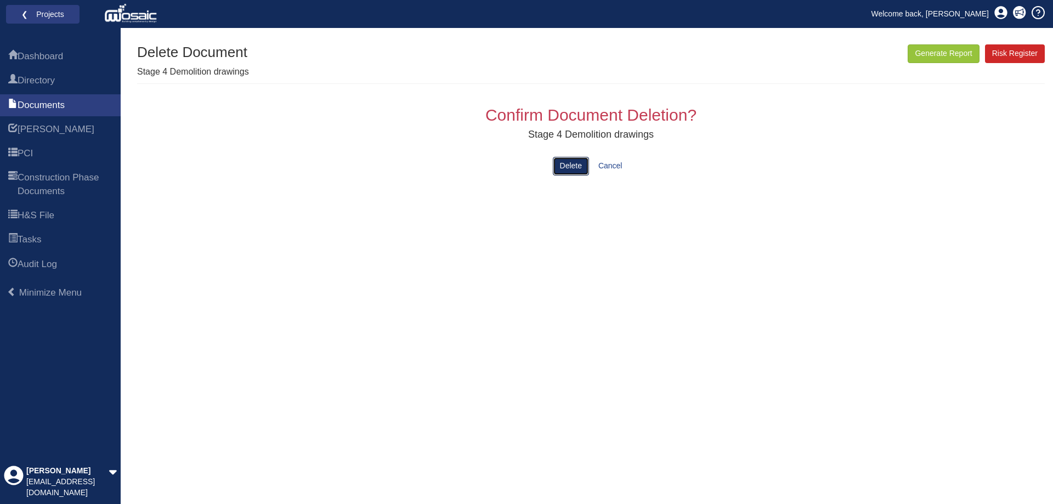
click at [574, 166] on button "Delete" at bounding box center [571, 166] width 36 height 19
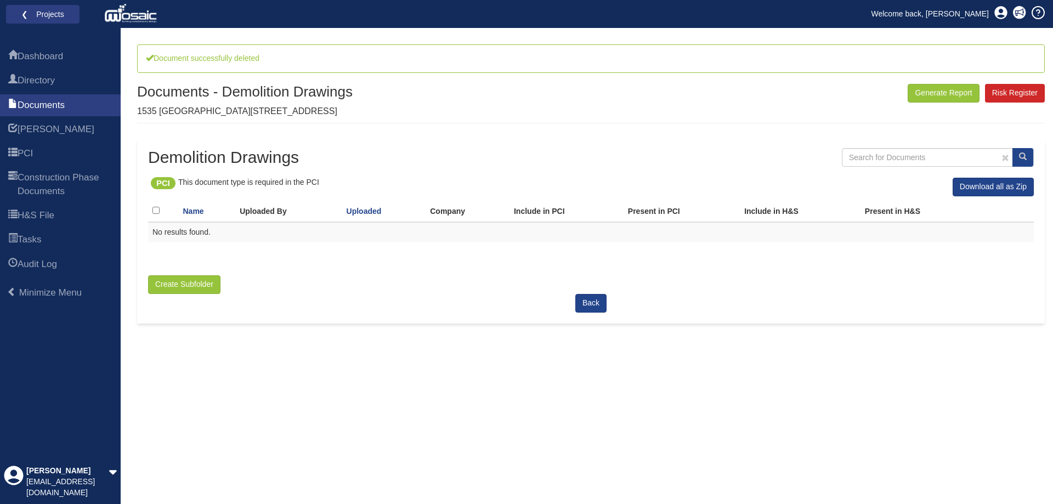
click at [573, 315] on div "Demolition Drawings PCI This document type is required in the PCI Download all …" at bounding box center [591, 231] width 908 height 183
click at [588, 305] on link "Back" at bounding box center [590, 303] width 31 height 19
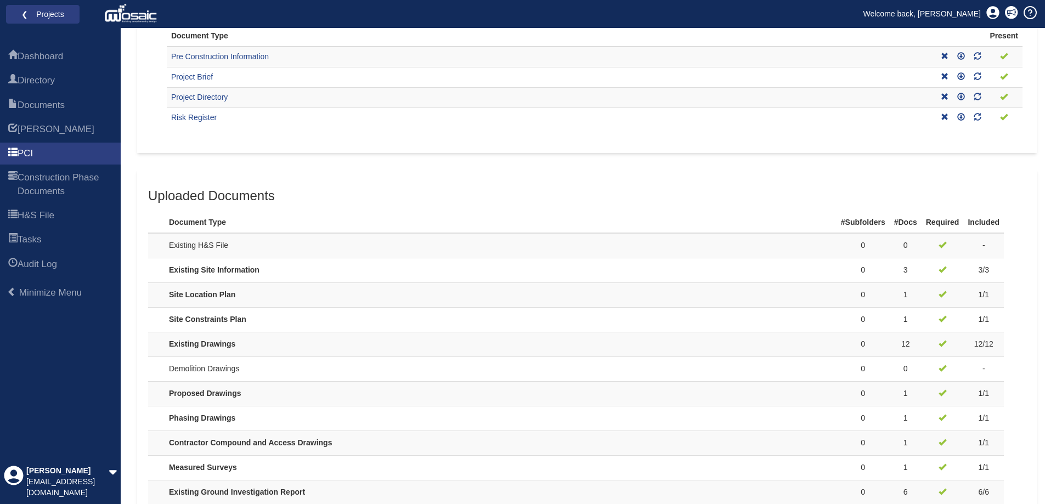
scroll to position [219, 0]
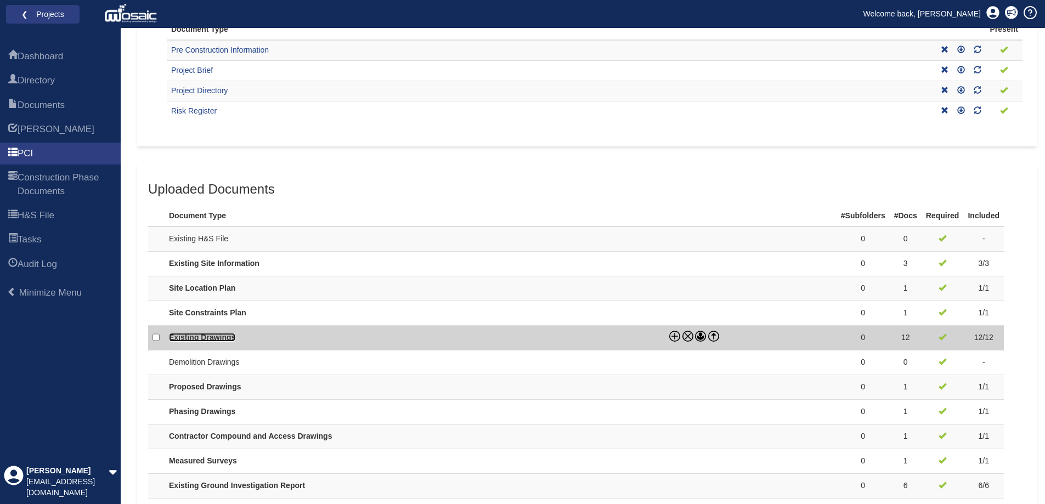
click at [214, 339] on link "Existing Drawings" at bounding box center [202, 337] width 66 height 9
checkbox input "true"
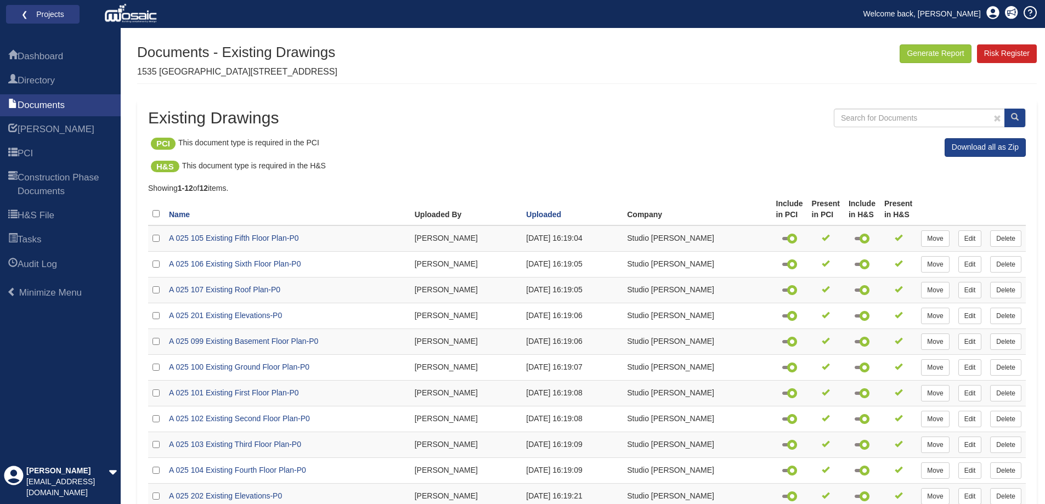
scroll to position [112, 0]
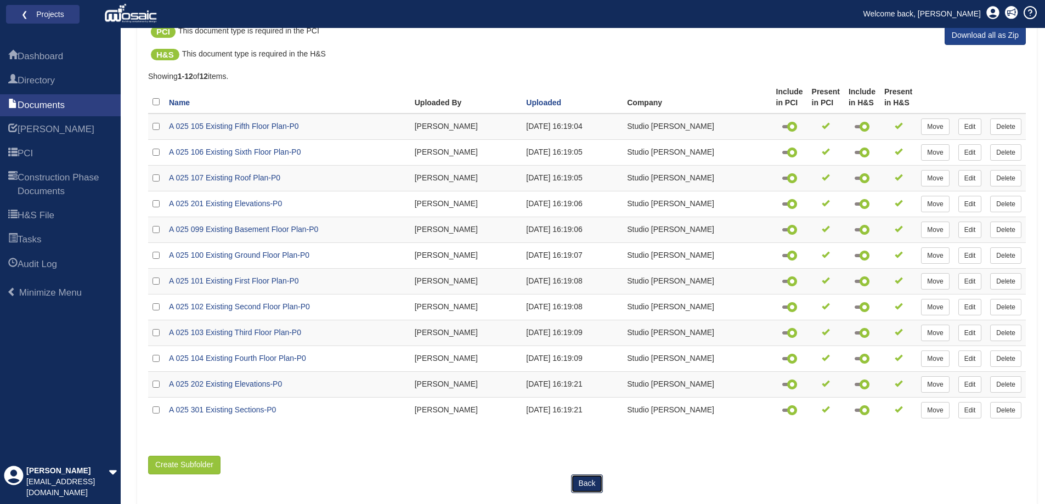
click at [597, 483] on link "Back" at bounding box center [586, 483] width 31 height 19
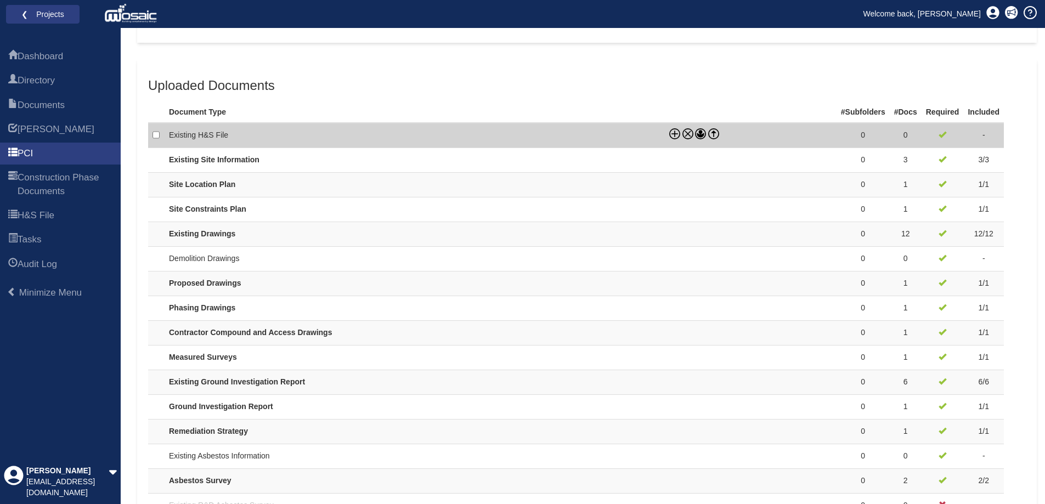
scroll to position [329, 0]
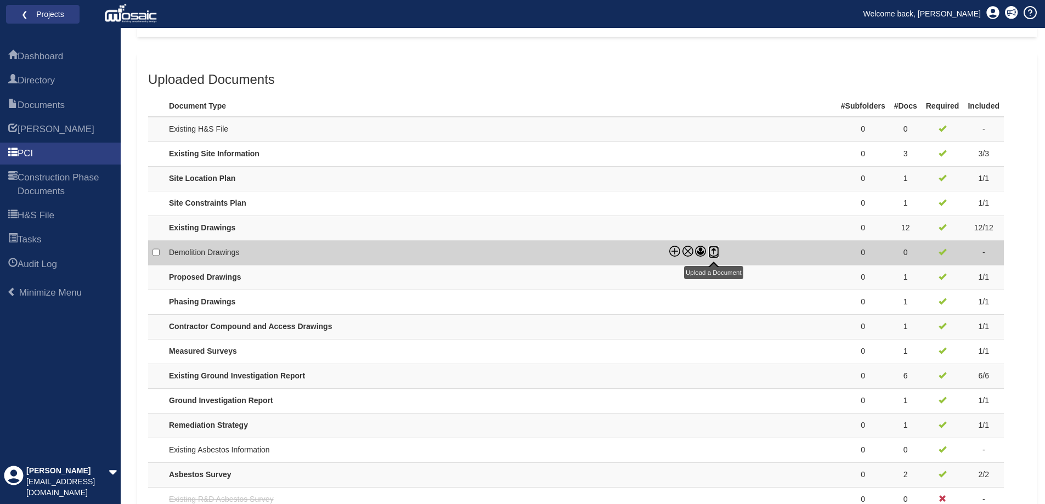
click at [716, 252] on icon at bounding box center [713, 251] width 11 height 11
checkbox input "true"
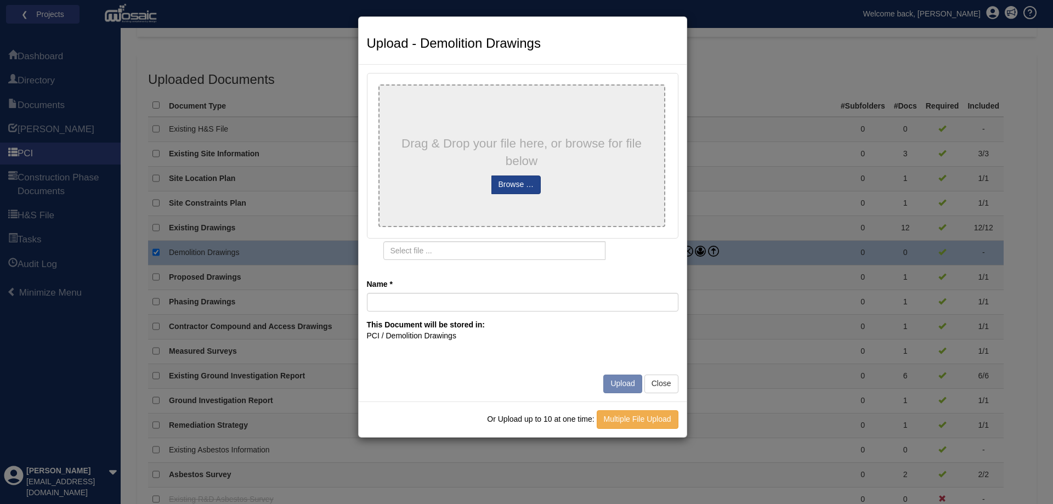
type input "Tender BIM360 Proposed drawings"
type input "Tender BIM360 Proposed drawings.docx"
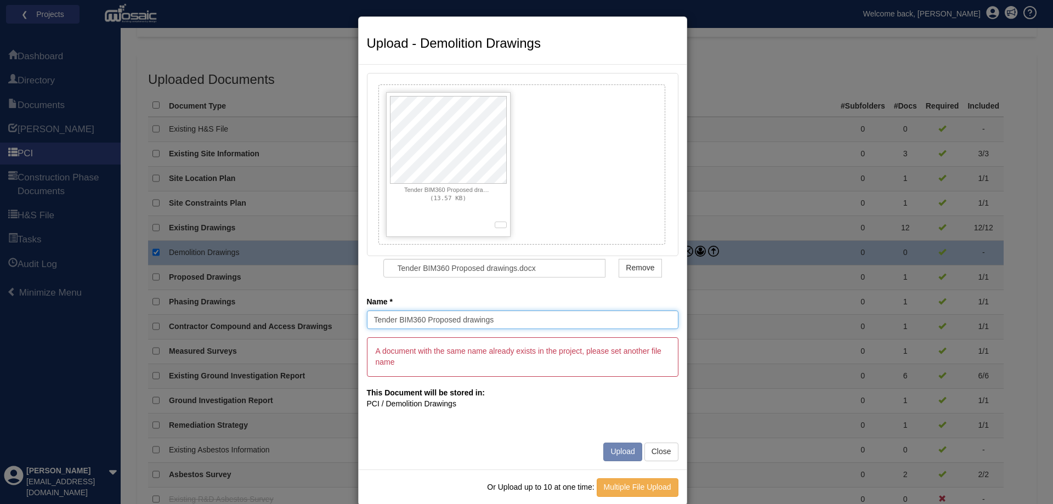
click at [412, 317] on input "Tender BIM360 Proposed drawings" at bounding box center [523, 319] width 312 height 19
click at [430, 315] on input "Tender BIM360 Proposed drawings" at bounding box center [523, 319] width 312 height 19
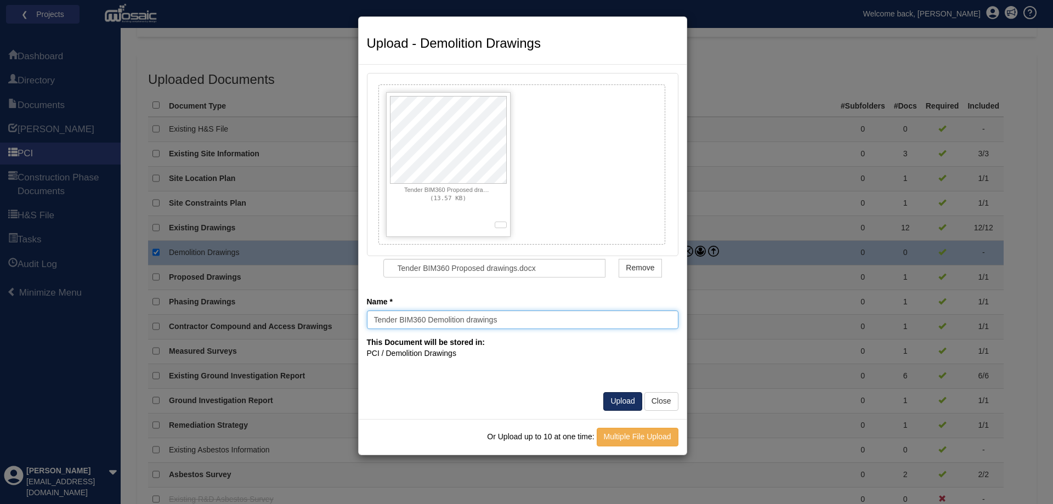
type input "Tender BIM360 Demolition drawings"
click at [626, 404] on button "Upload" at bounding box center [622, 401] width 38 height 19
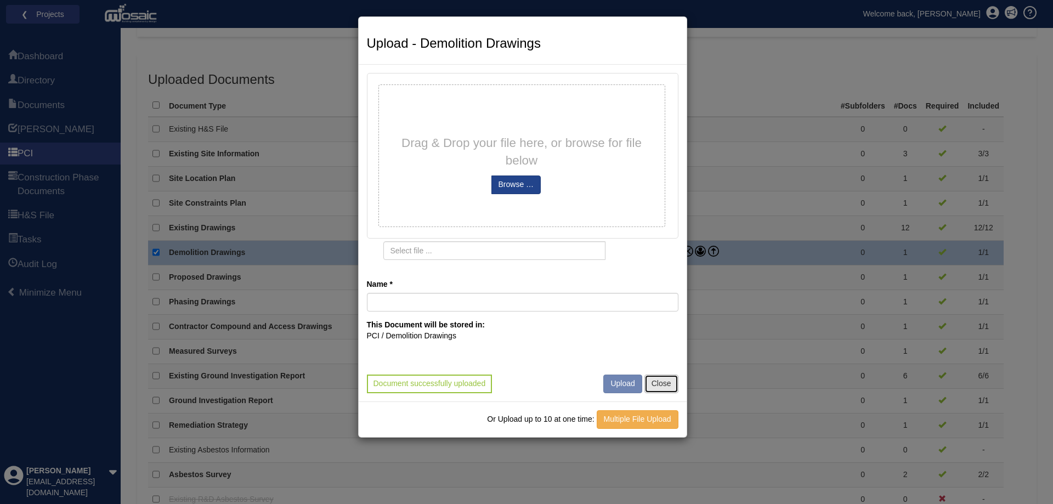
click at [667, 392] on button "Close" at bounding box center [661, 384] width 34 height 19
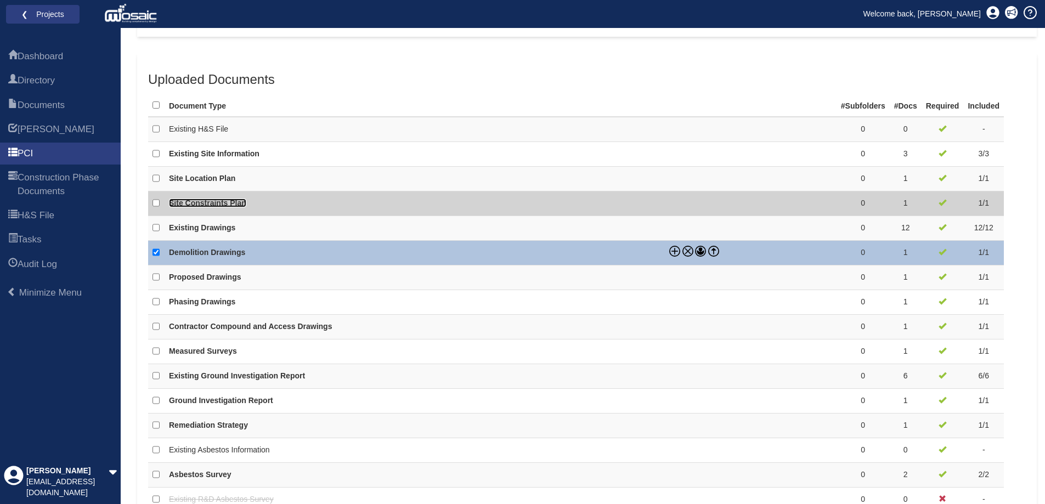
click at [188, 207] on link "Site Constraints Plan" at bounding box center [207, 203] width 77 height 9
checkbox input "true"
checkbox input "false"
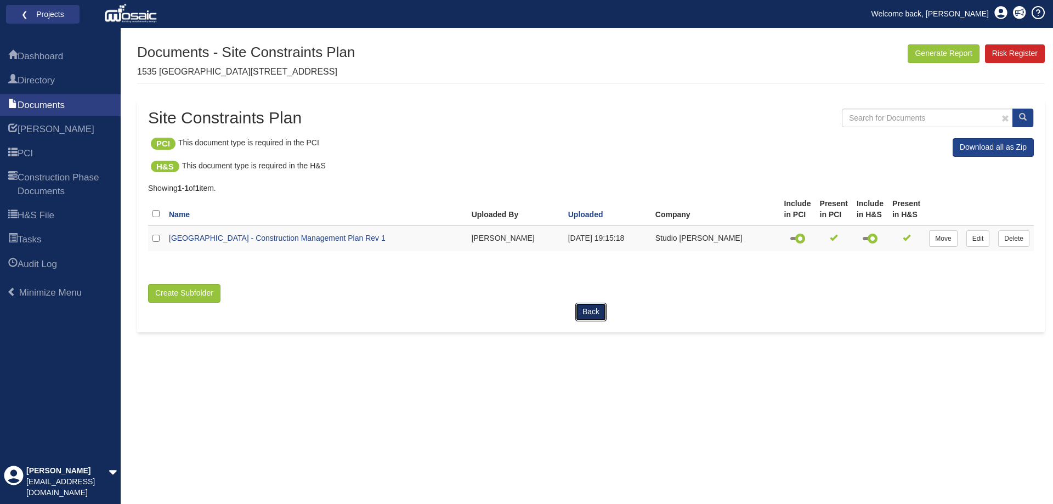
click at [587, 308] on link "Back" at bounding box center [590, 312] width 31 height 19
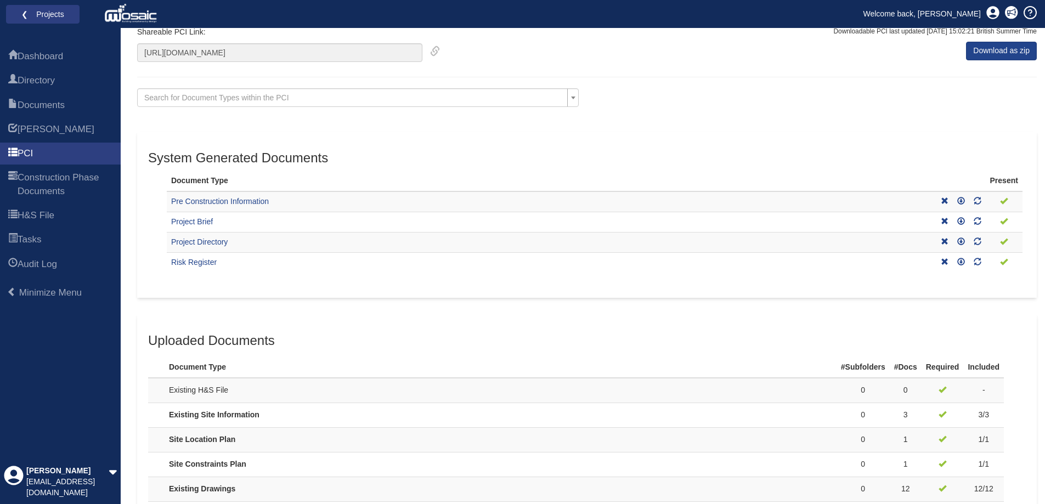
scroll to position [165, 0]
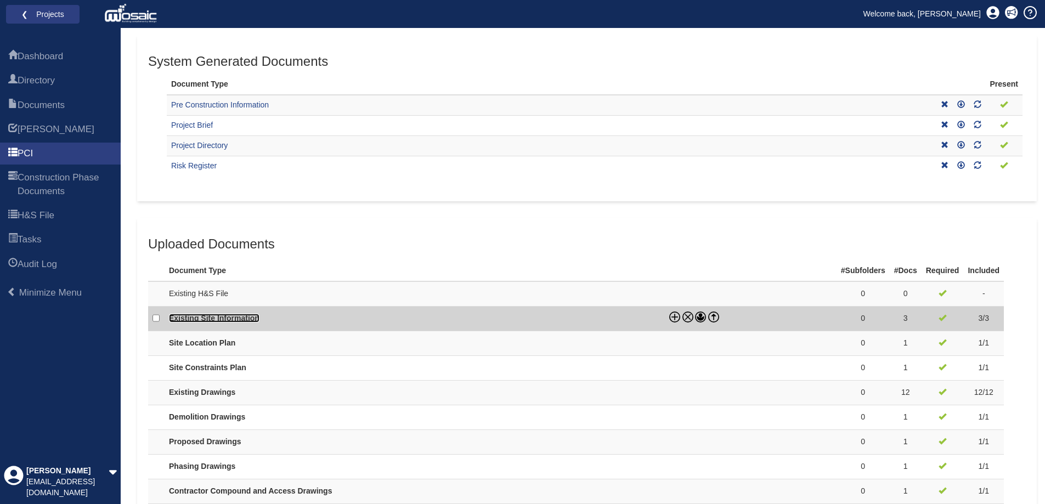
click at [234, 315] on link "Existing Site Information" at bounding box center [214, 318] width 90 height 9
checkbox input "true"
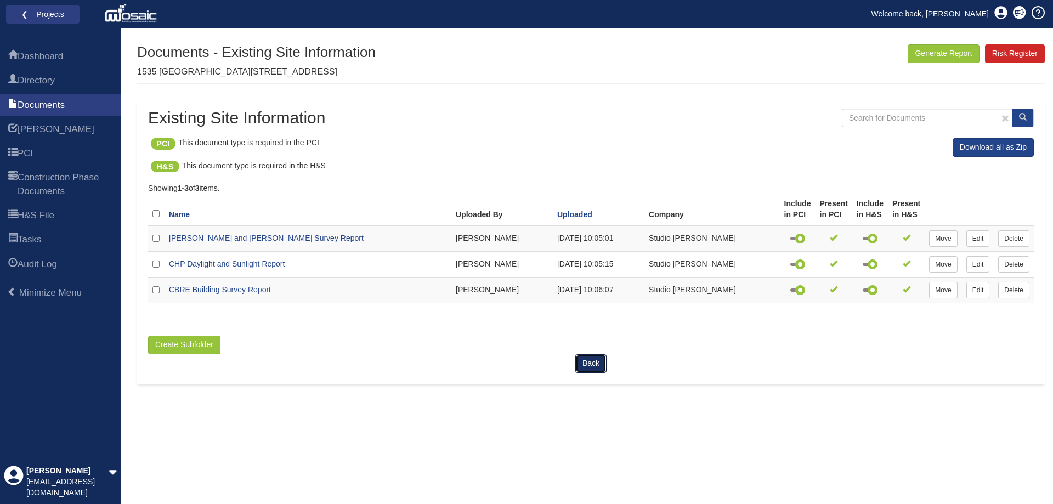
click at [593, 362] on link "Back" at bounding box center [590, 363] width 31 height 19
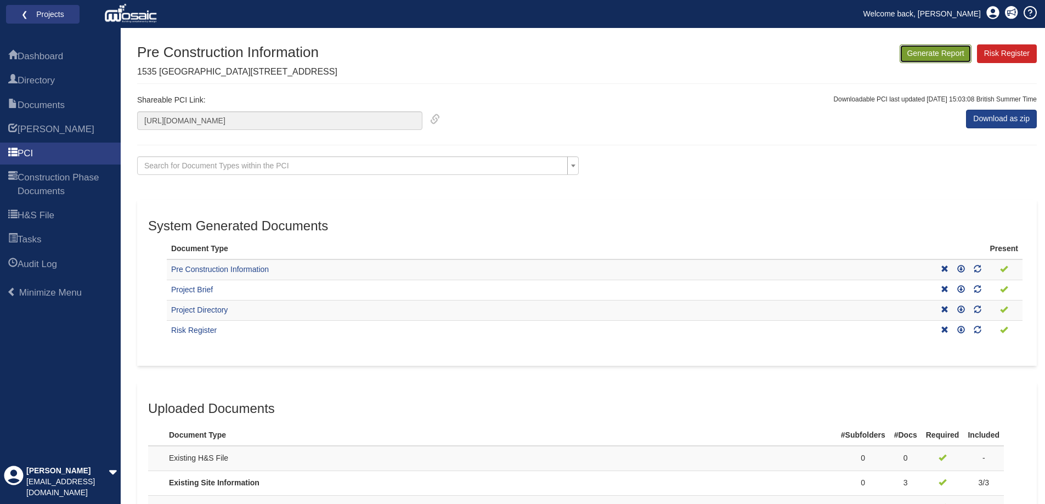
click at [938, 57] on button "Generate Report" at bounding box center [934, 53] width 71 height 19
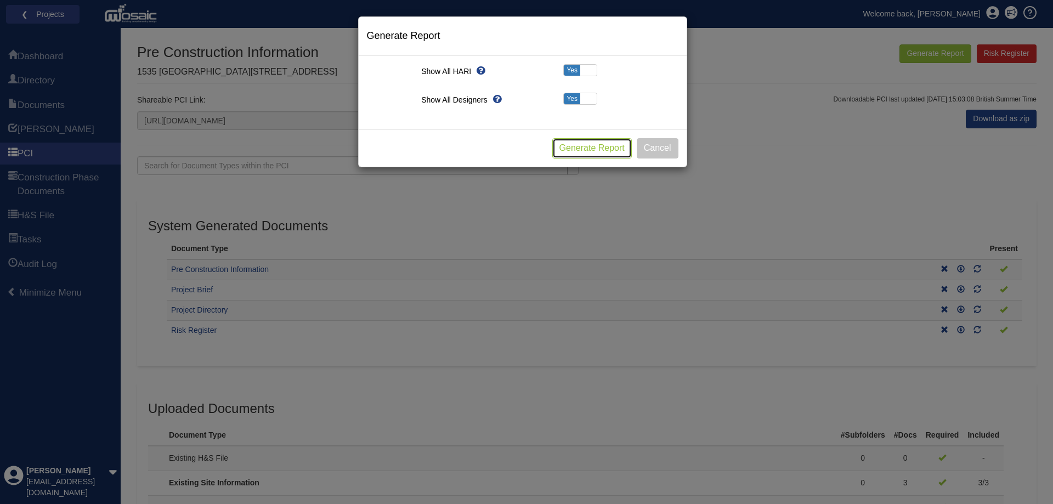
click at [578, 138] on button "Generate Report" at bounding box center [592, 148] width 80 height 20
click at [644, 146] on button "Cancel" at bounding box center [658, 148] width 42 height 20
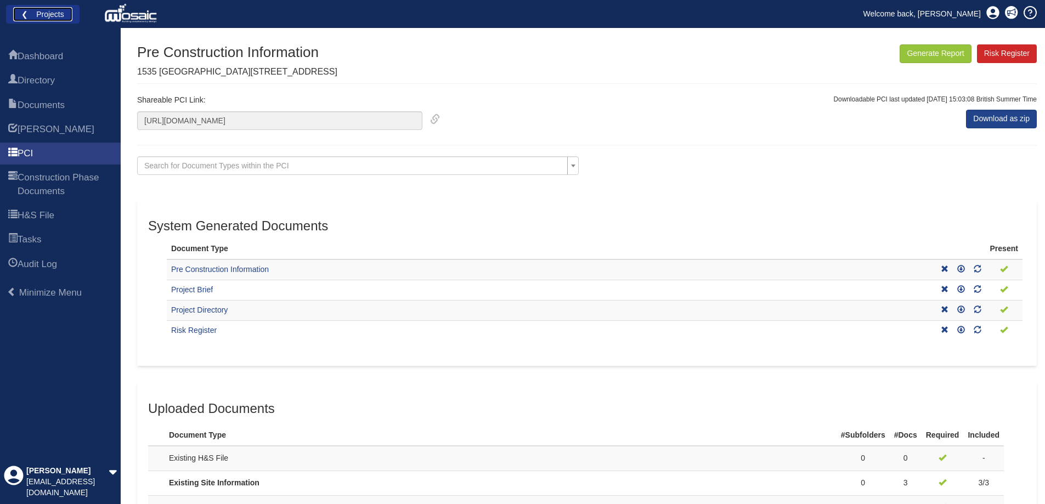
click at [64, 16] on link "❮ Projects" at bounding box center [42, 14] width 59 height 14
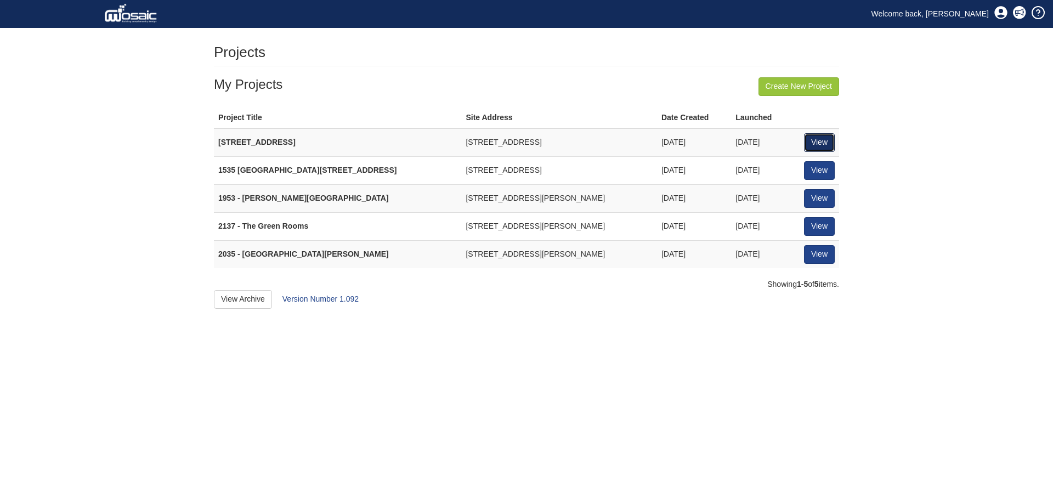
click at [823, 145] on link "View" at bounding box center [819, 142] width 31 height 19
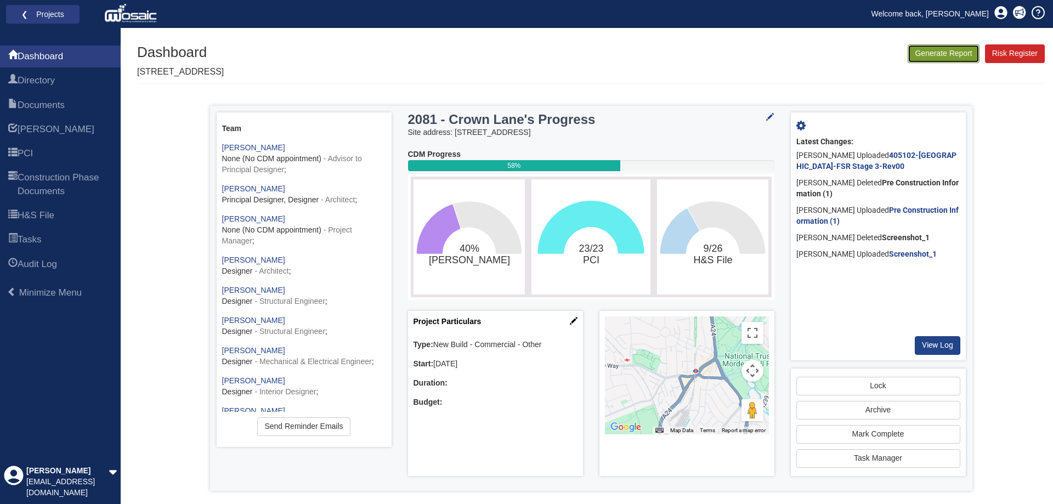
click at [916, 55] on button "Generate Report" at bounding box center [943, 53] width 71 height 19
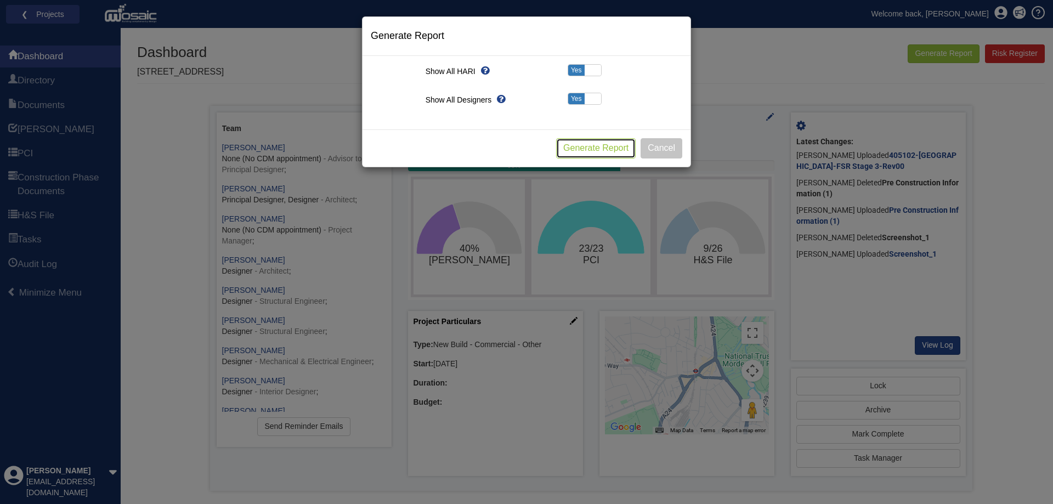
click at [573, 149] on button "Generate Report" at bounding box center [596, 148] width 80 height 20
click at [673, 143] on button "Cancel" at bounding box center [662, 148] width 42 height 20
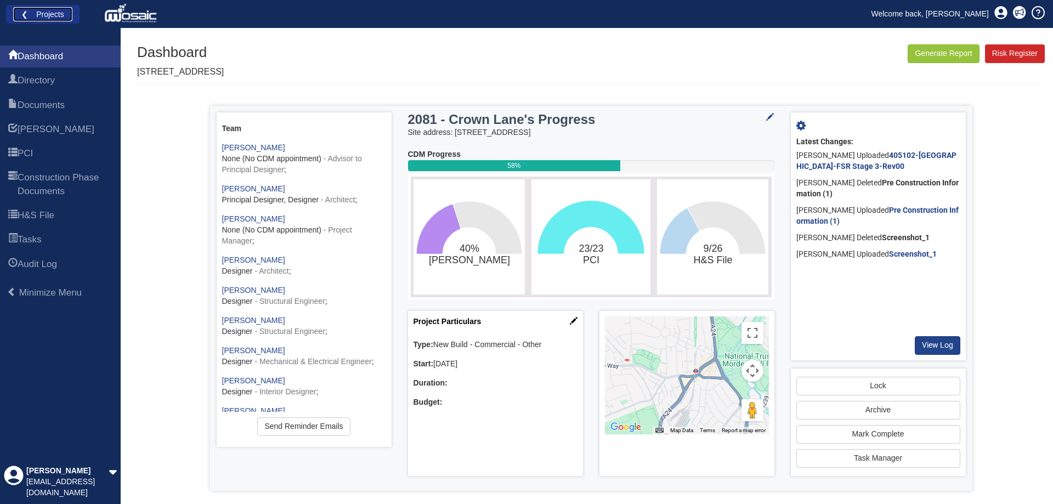
click at [50, 16] on link "❮ Projects" at bounding box center [42, 14] width 59 height 14
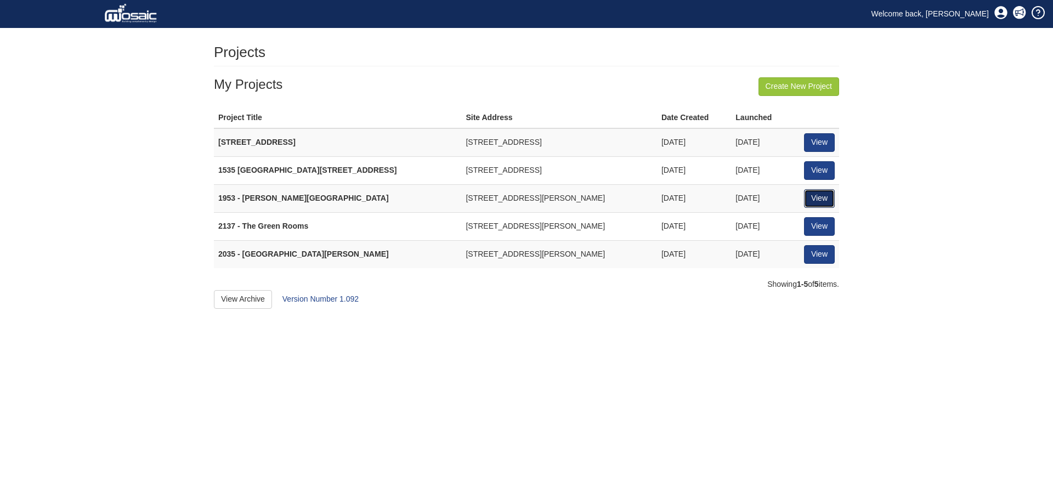
click at [813, 197] on link "View" at bounding box center [819, 198] width 31 height 19
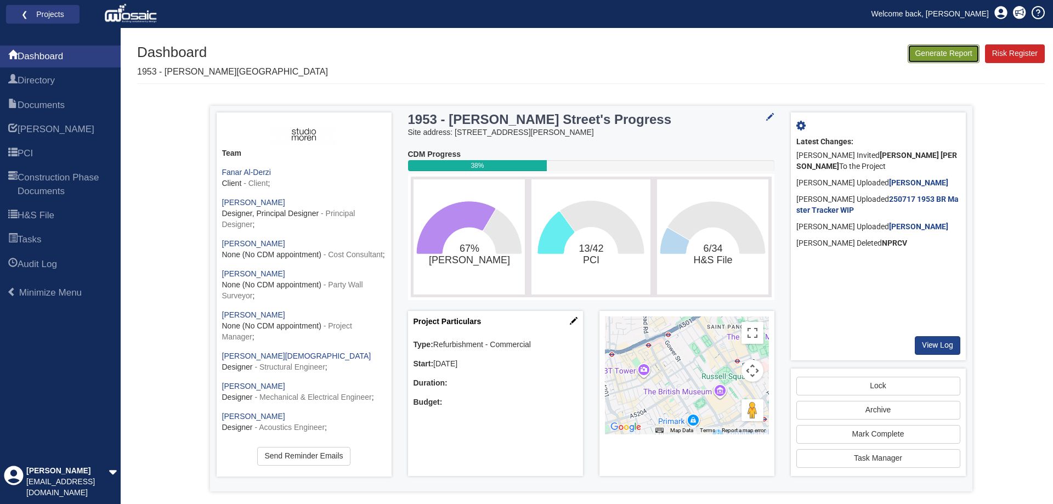
click at [937, 50] on button "Generate Report" at bounding box center [943, 53] width 71 height 19
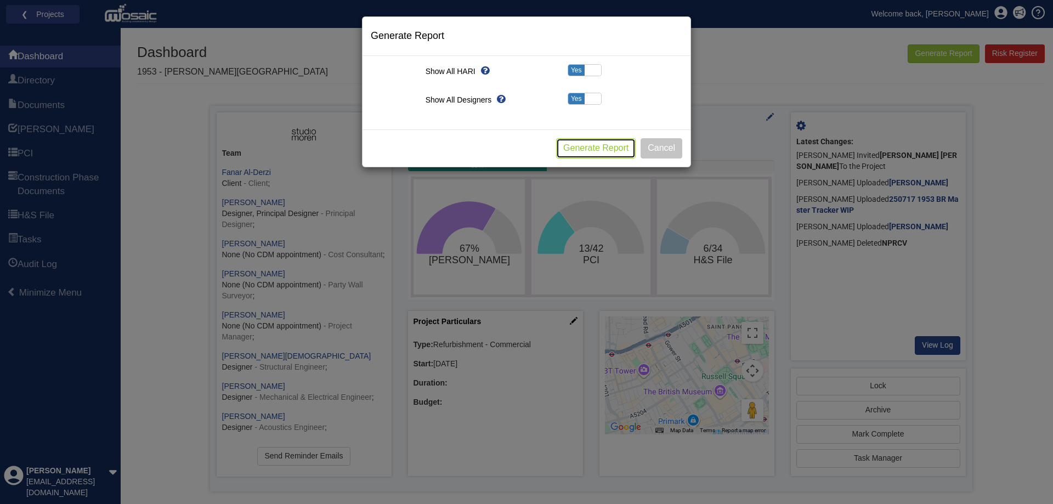
click at [596, 152] on button "Generate Report" at bounding box center [596, 148] width 80 height 20
click at [660, 145] on button "Cancel" at bounding box center [662, 148] width 42 height 20
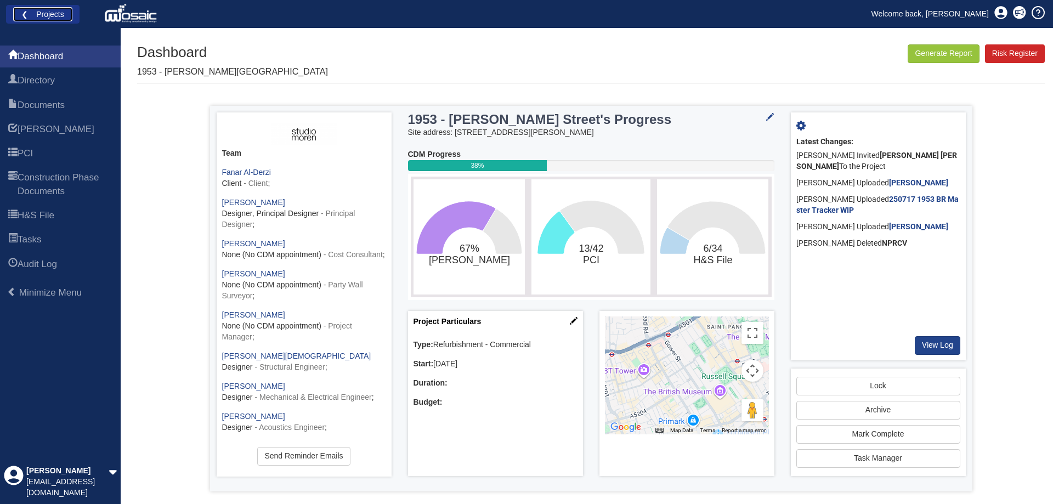
click at [56, 11] on link "❮ Projects" at bounding box center [42, 14] width 59 height 14
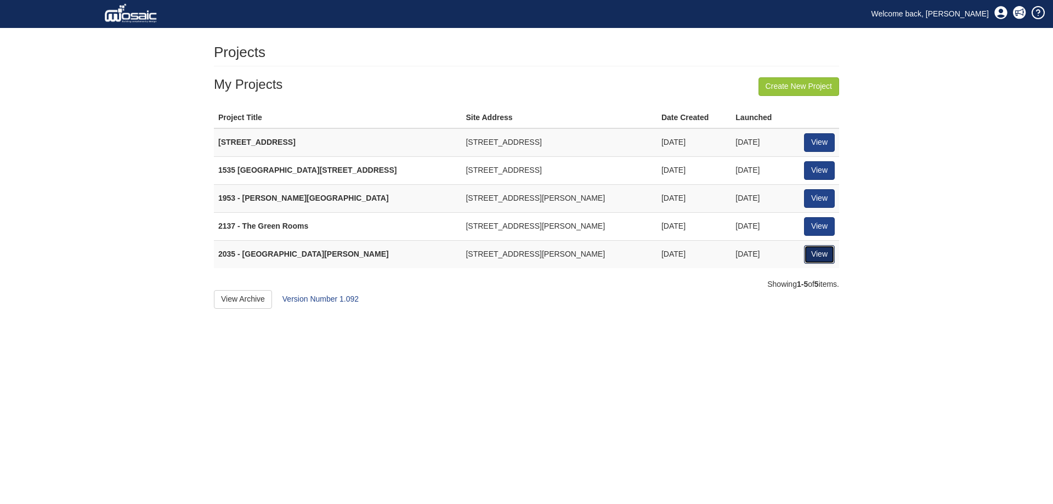
click at [824, 251] on link "View" at bounding box center [819, 254] width 31 height 19
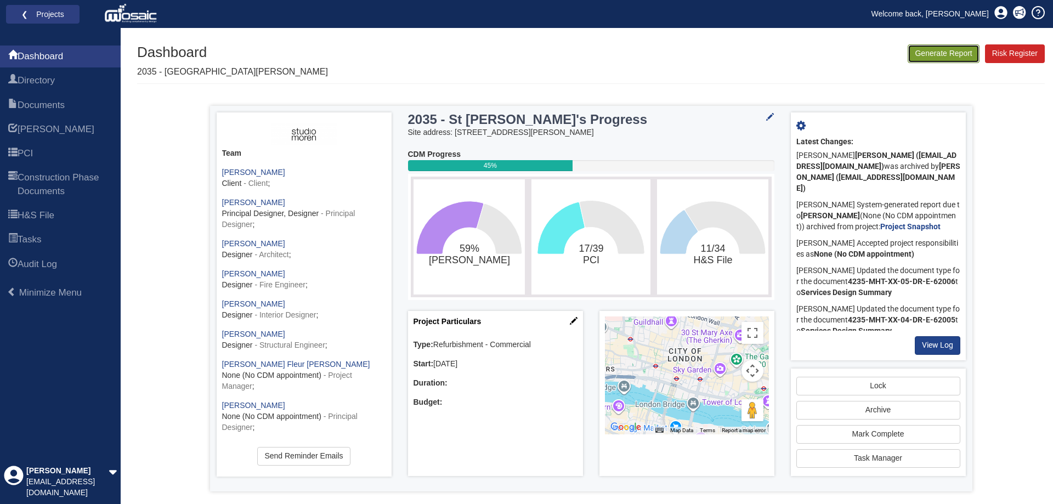
click at [926, 55] on button "Generate Report" at bounding box center [943, 53] width 71 height 19
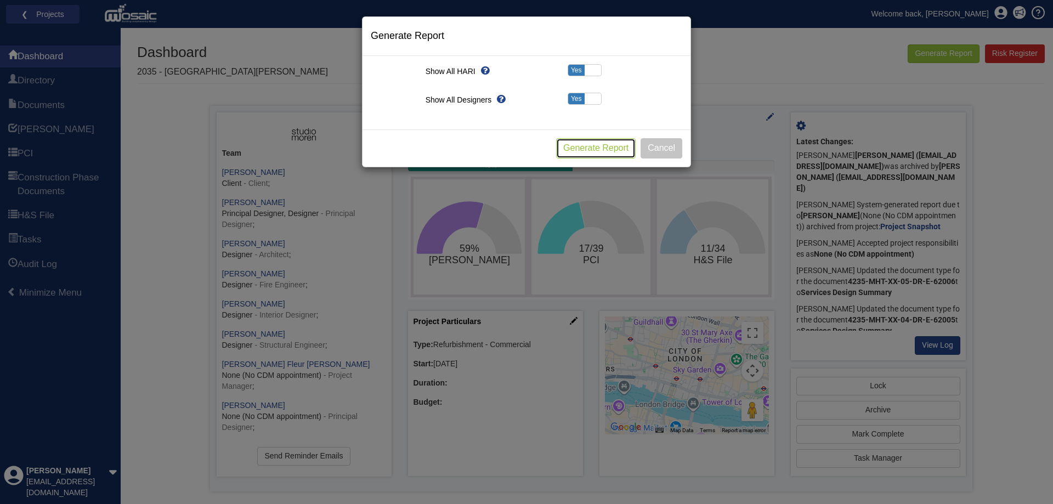
click at [565, 148] on button "Generate Report" at bounding box center [596, 148] width 80 height 20
click at [662, 146] on button "Cancel" at bounding box center [662, 148] width 42 height 20
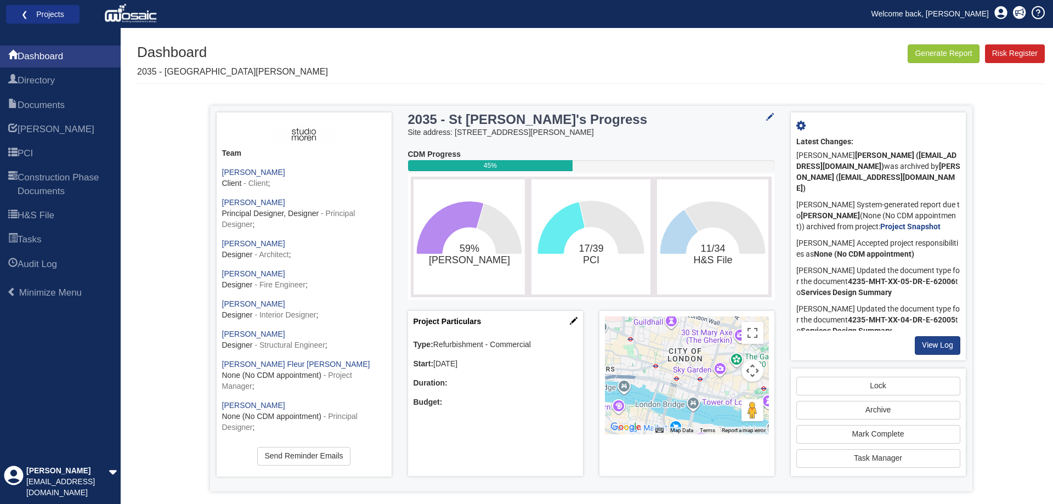
click at [59, 24] on li "❮ Projects" at bounding box center [42, 14] width 73 height 19
click at [52, 14] on link "❮ Projects" at bounding box center [42, 14] width 59 height 14
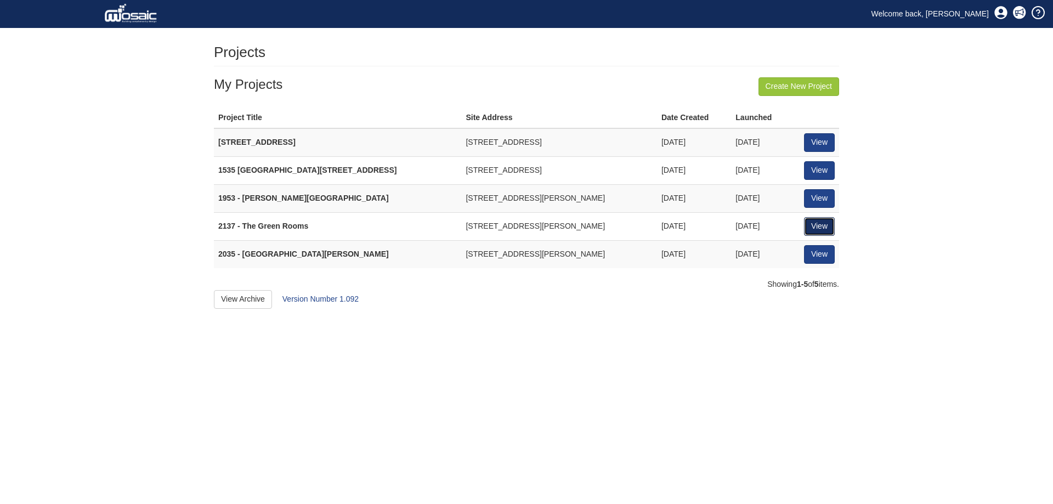
click at [816, 222] on link "View" at bounding box center [819, 226] width 31 height 19
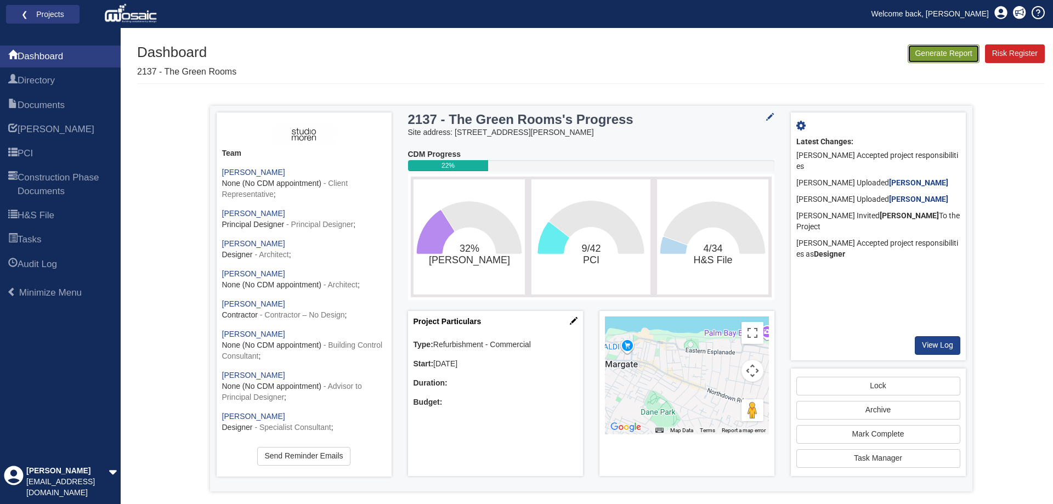
click at [922, 53] on button "Generate Report" at bounding box center [943, 53] width 71 height 19
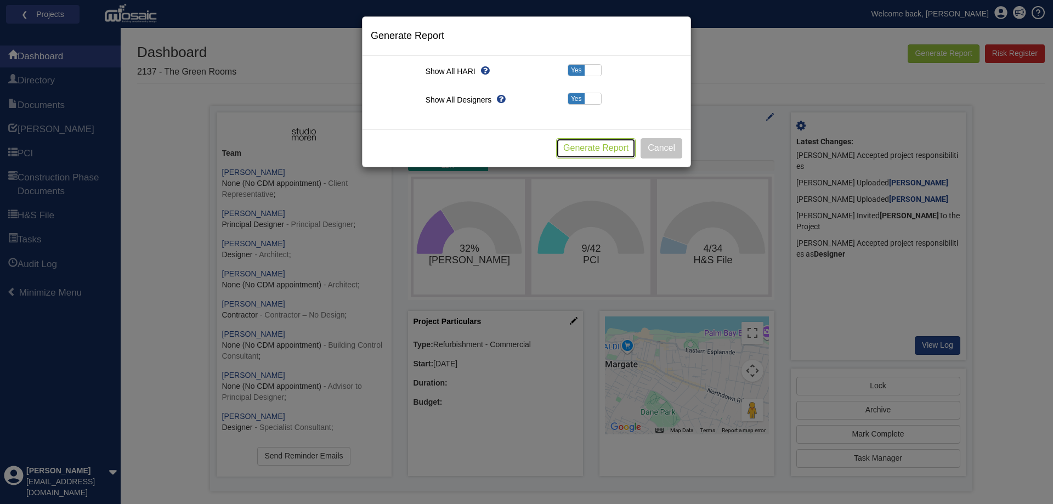
click at [592, 150] on button "Generate Report" at bounding box center [596, 148] width 80 height 20
click at [666, 143] on button "Cancel" at bounding box center [662, 148] width 42 height 20
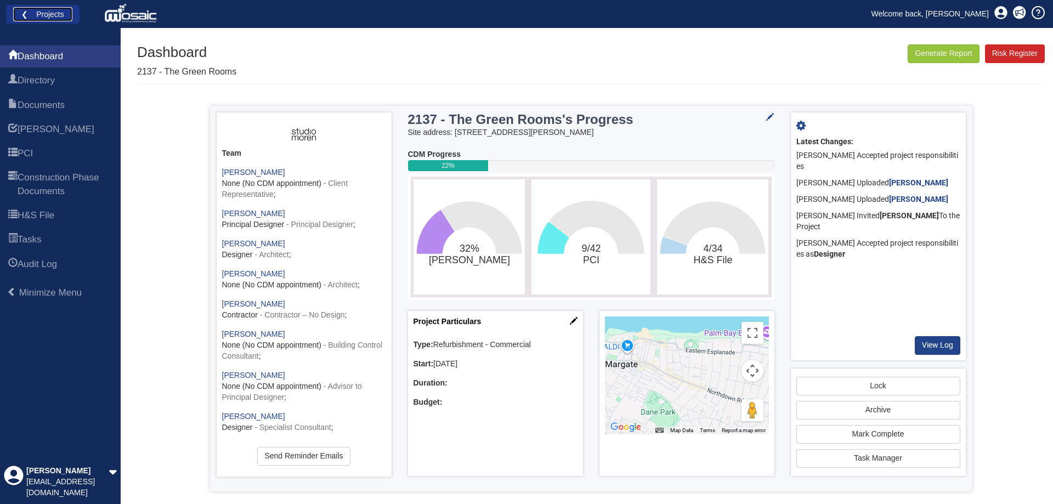
click at [41, 9] on link "❮ Projects" at bounding box center [42, 14] width 59 height 14
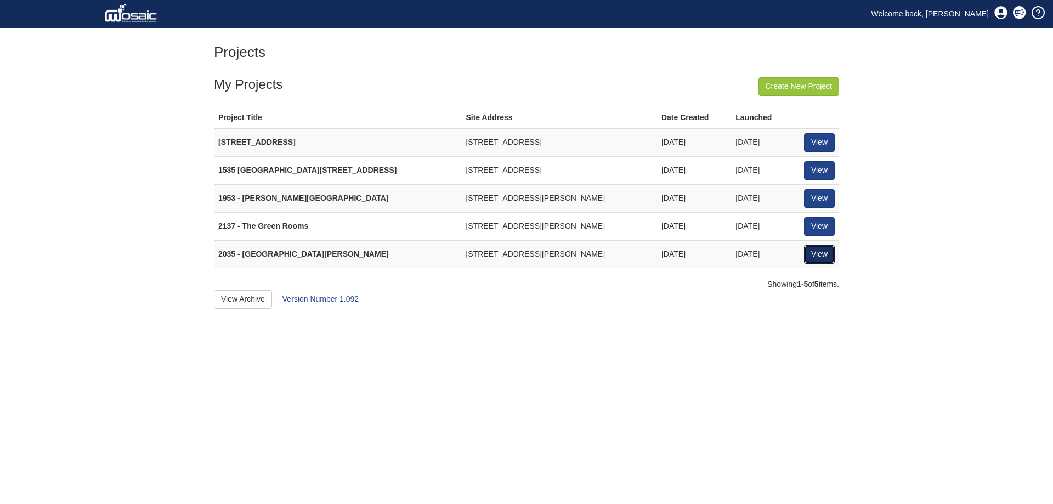
click at [826, 254] on link "View" at bounding box center [819, 254] width 31 height 19
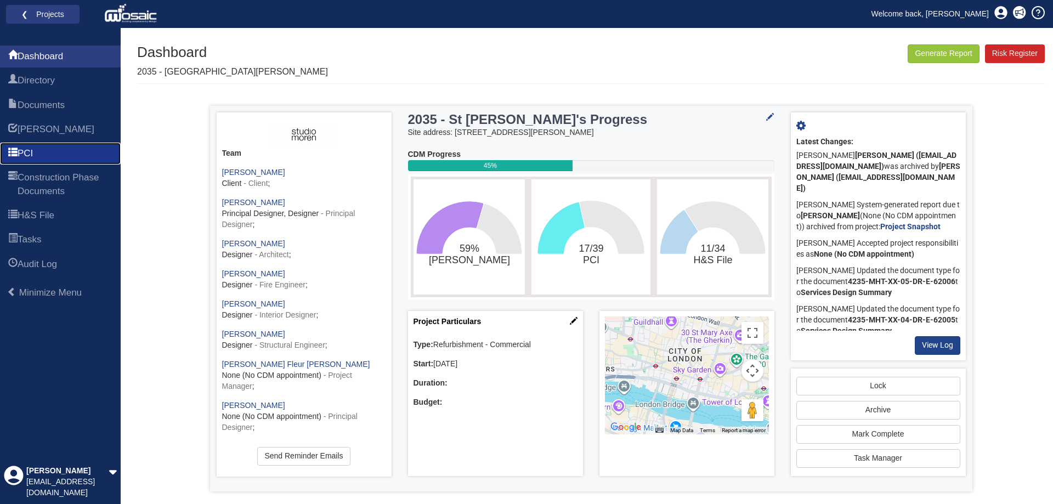
click at [55, 149] on link "PCI" at bounding box center [60, 154] width 121 height 22
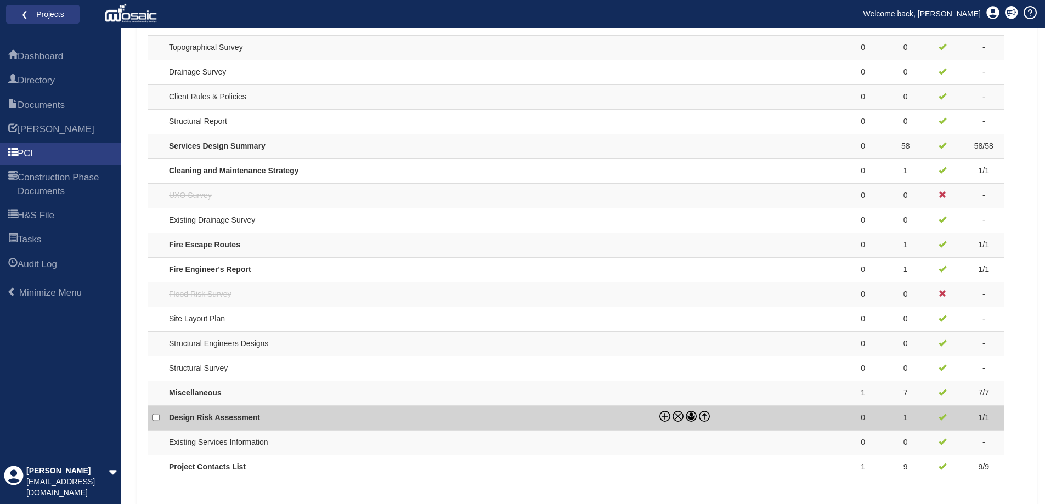
scroll to position [905, 0]
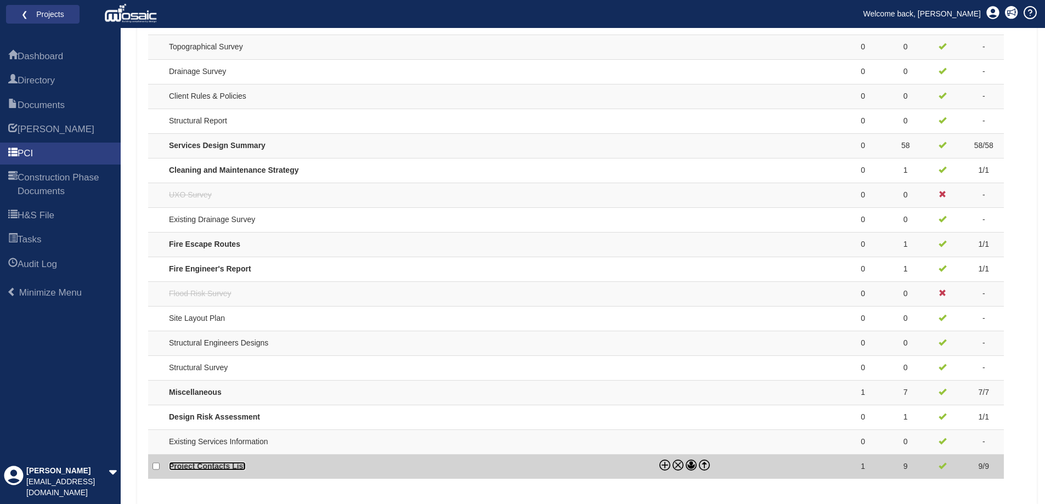
click at [214, 466] on link "Project Contacts List" at bounding box center [207, 466] width 77 height 9
checkbox input "true"
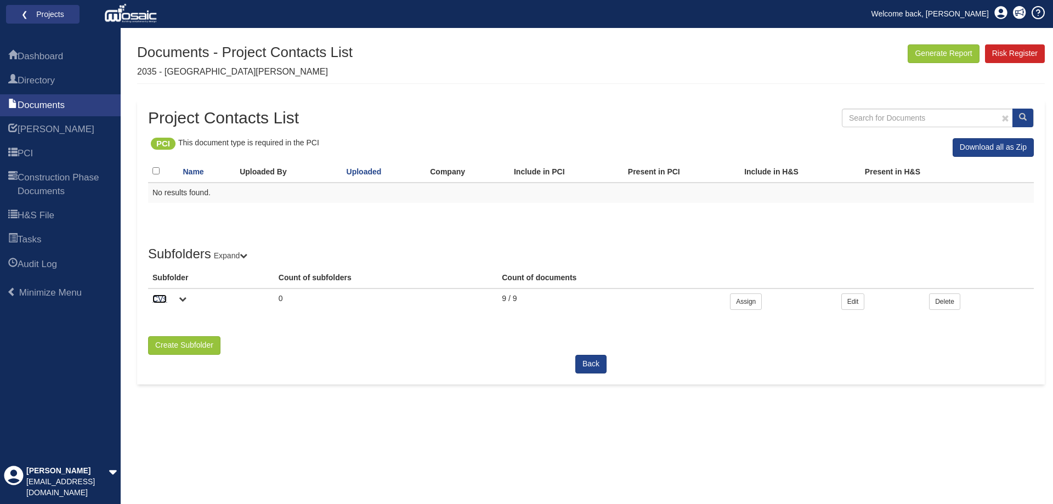
click at [163, 298] on link "CVs" at bounding box center [159, 299] width 14 height 9
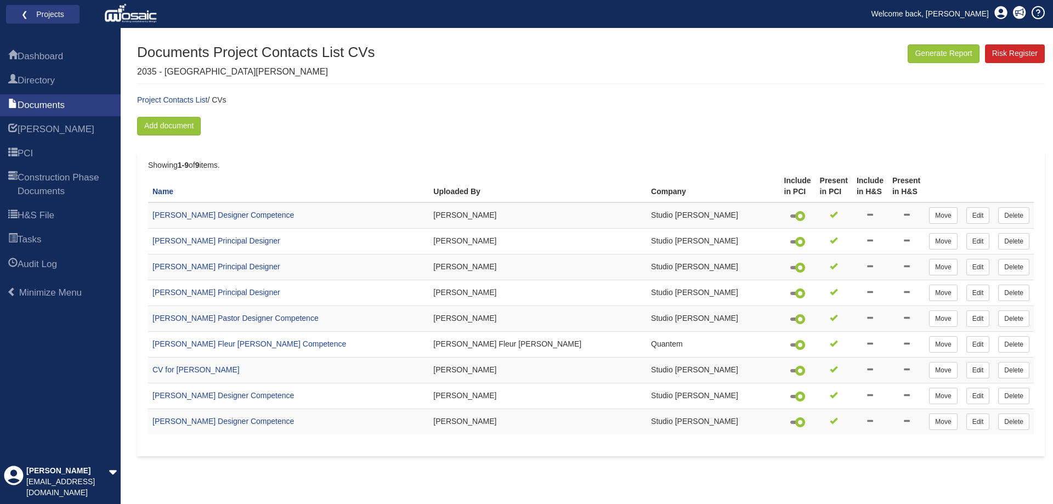
click at [518, 485] on div "Generate Report Show All HARI Select "Yes" for All Eliminated included or "No" …" at bounding box center [591, 274] width 908 height 460
click at [64, 79] on link "Directory" at bounding box center [60, 81] width 121 height 22
click at [61, 56] on span "Dashboard" at bounding box center [41, 56] width 46 height 13
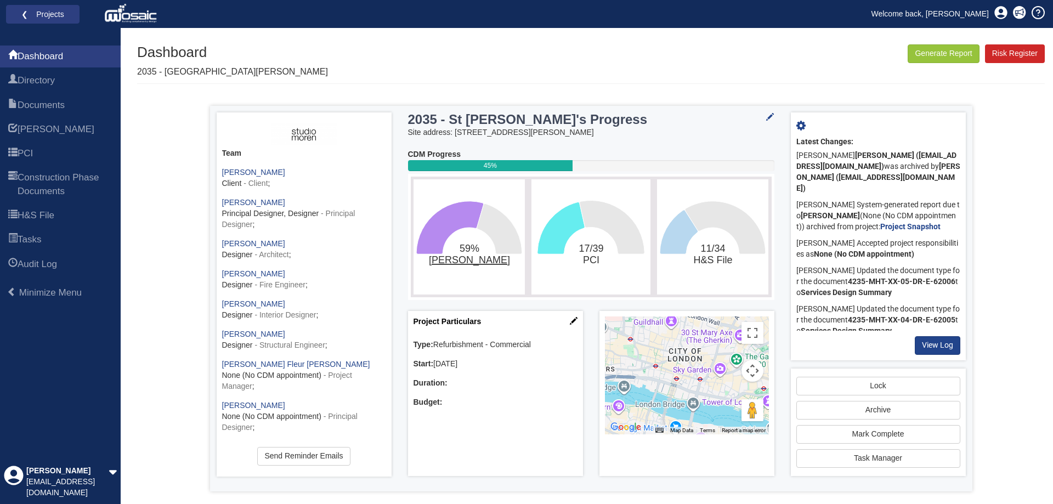
click at [472, 256] on tspan "[PERSON_NAME]" at bounding box center [468, 260] width 81 height 12
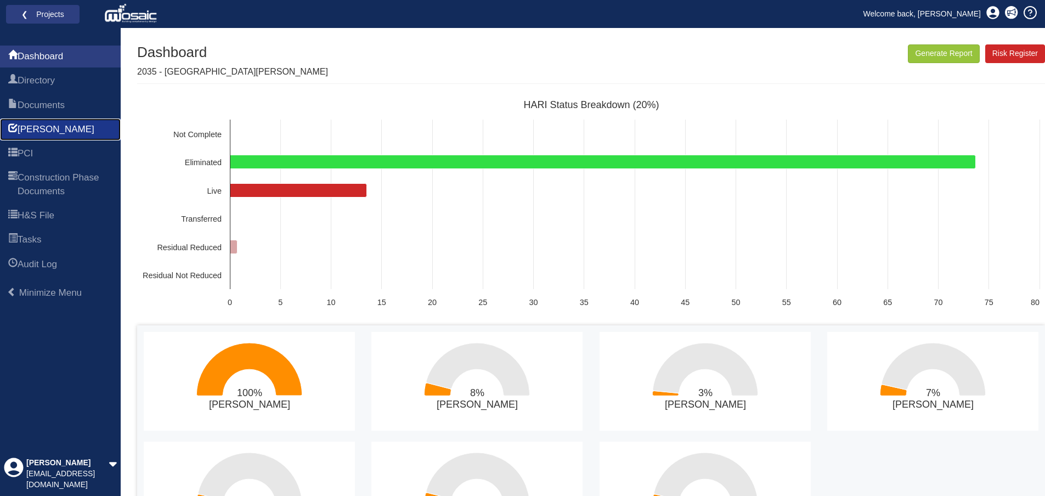
click at [24, 125] on span "[PERSON_NAME]" at bounding box center [56, 129] width 77 height 13
